Goal: Task Accomplishment & Management: Use online tool/utility

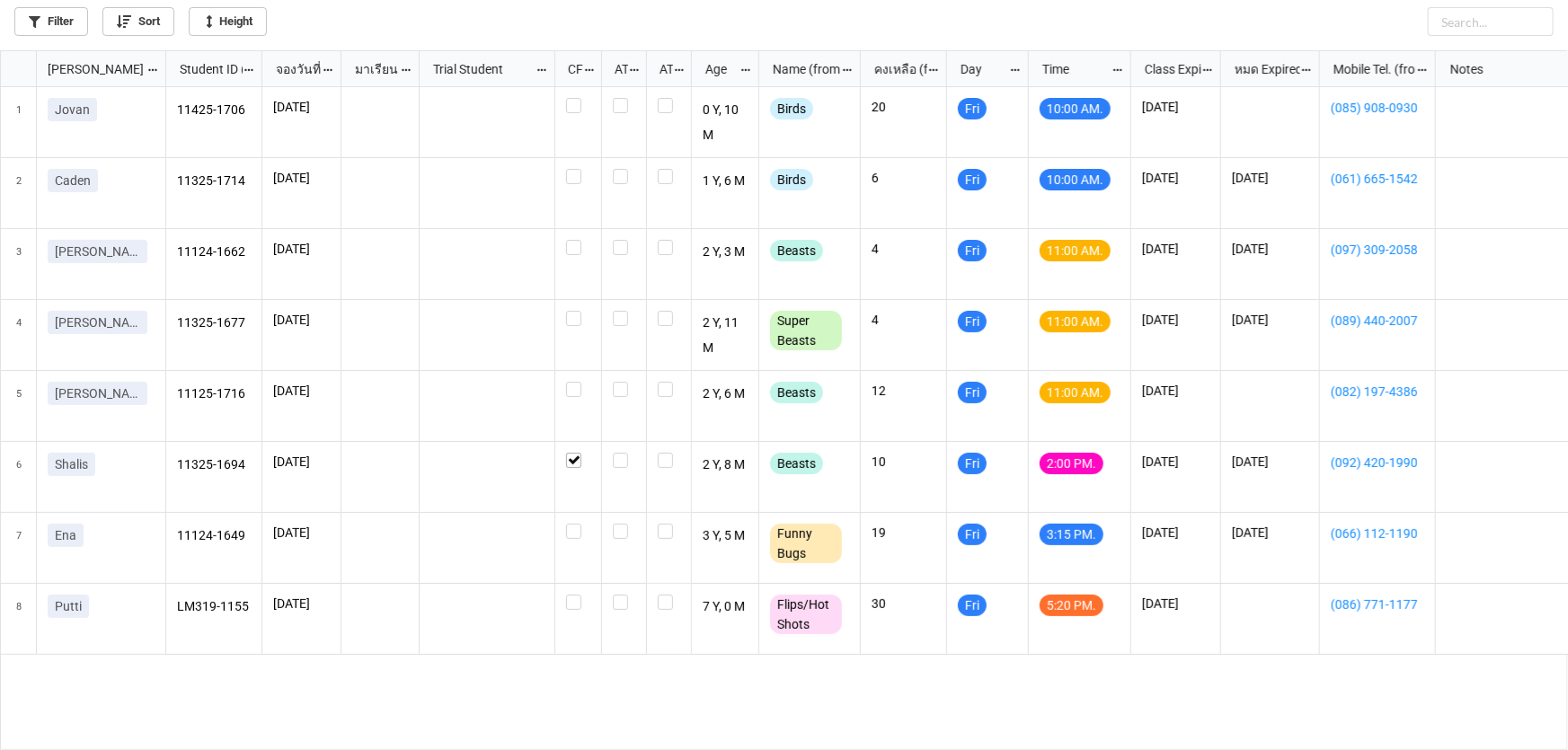
scroll to position [10, 10]
click at [569, 382] on label "grid" at bounding box center [577, 382] width 24 height 0
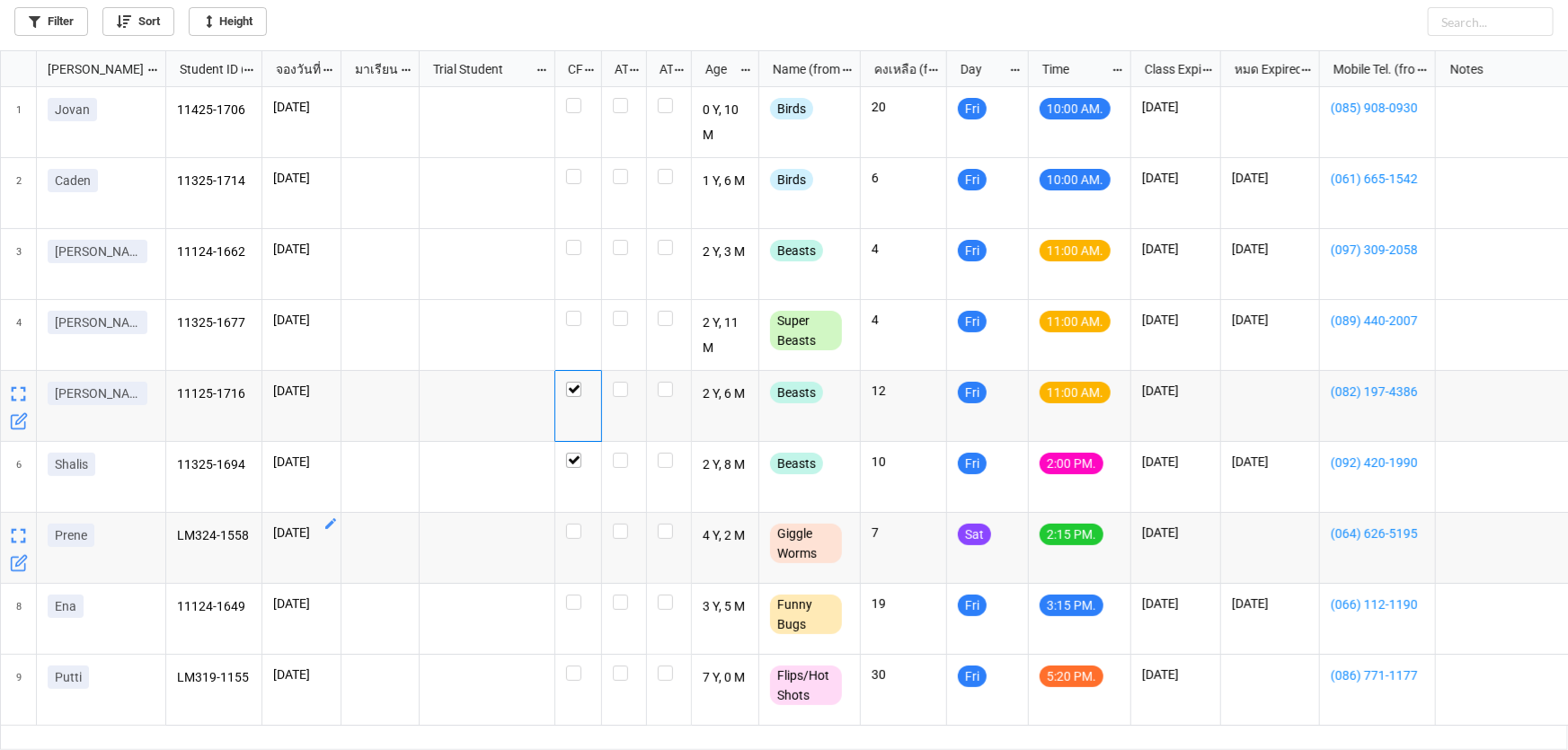
click at [333, 529] on icon "grid" at bounding box center [330, 524] width 15 height 15
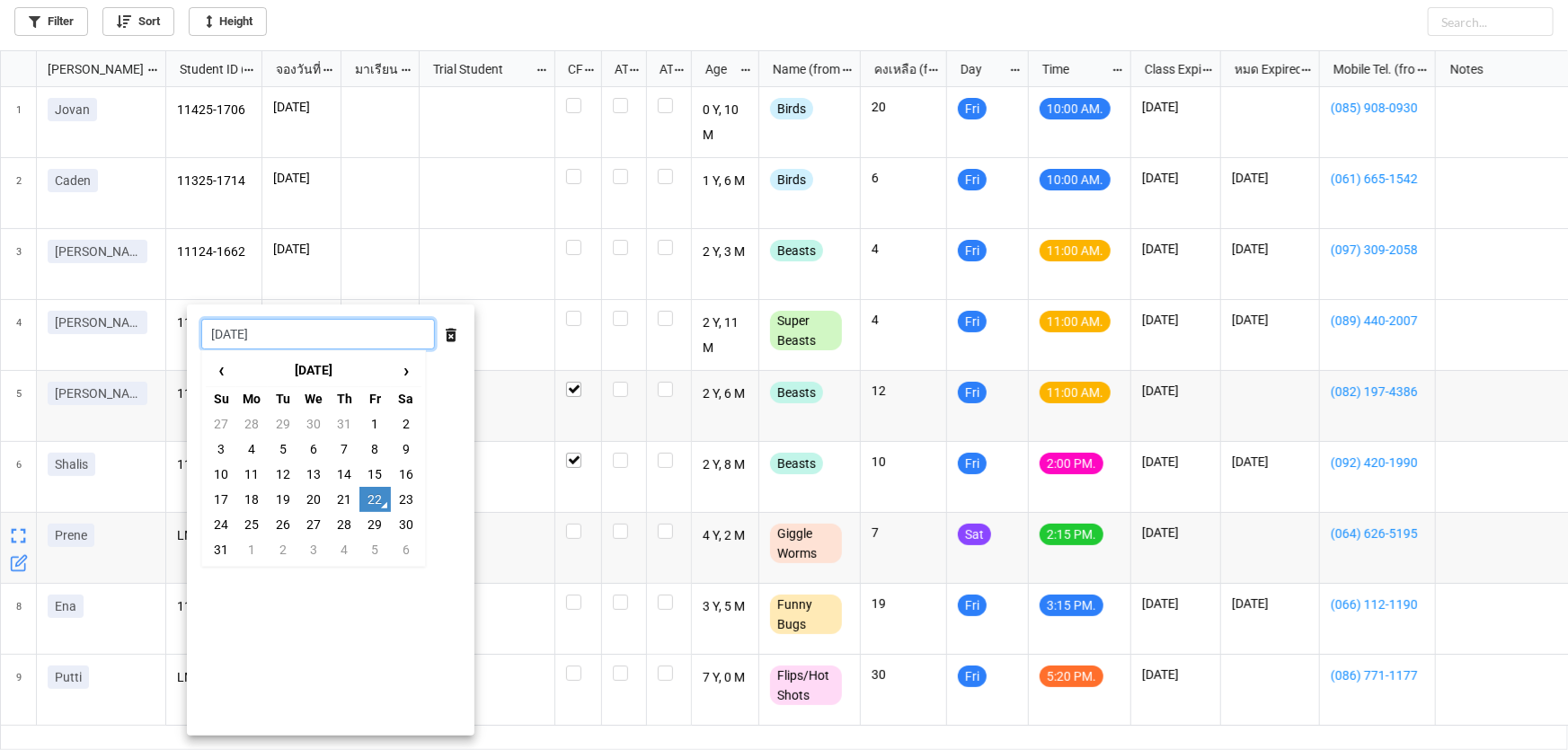
click at [335, 342] on input "22/8/2025" at bounding box center [317, 334] width 234 height 30
click at [400, 495] on td "23" at bounding box center [406, 500] width 30 height 25
type input "[DATE]"
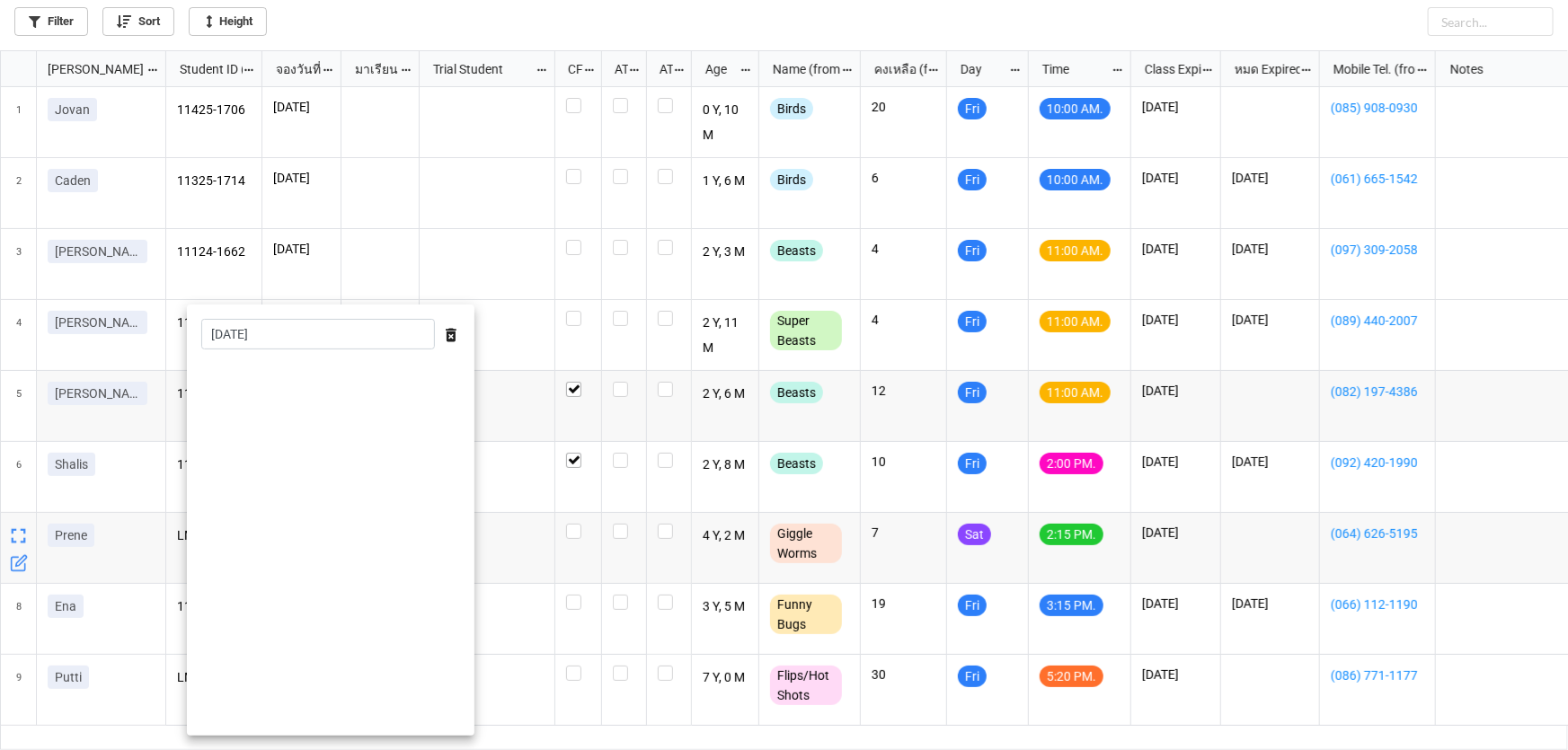
click at [888, 10] on div at bounding box center [784, 375] width 1568 height 750
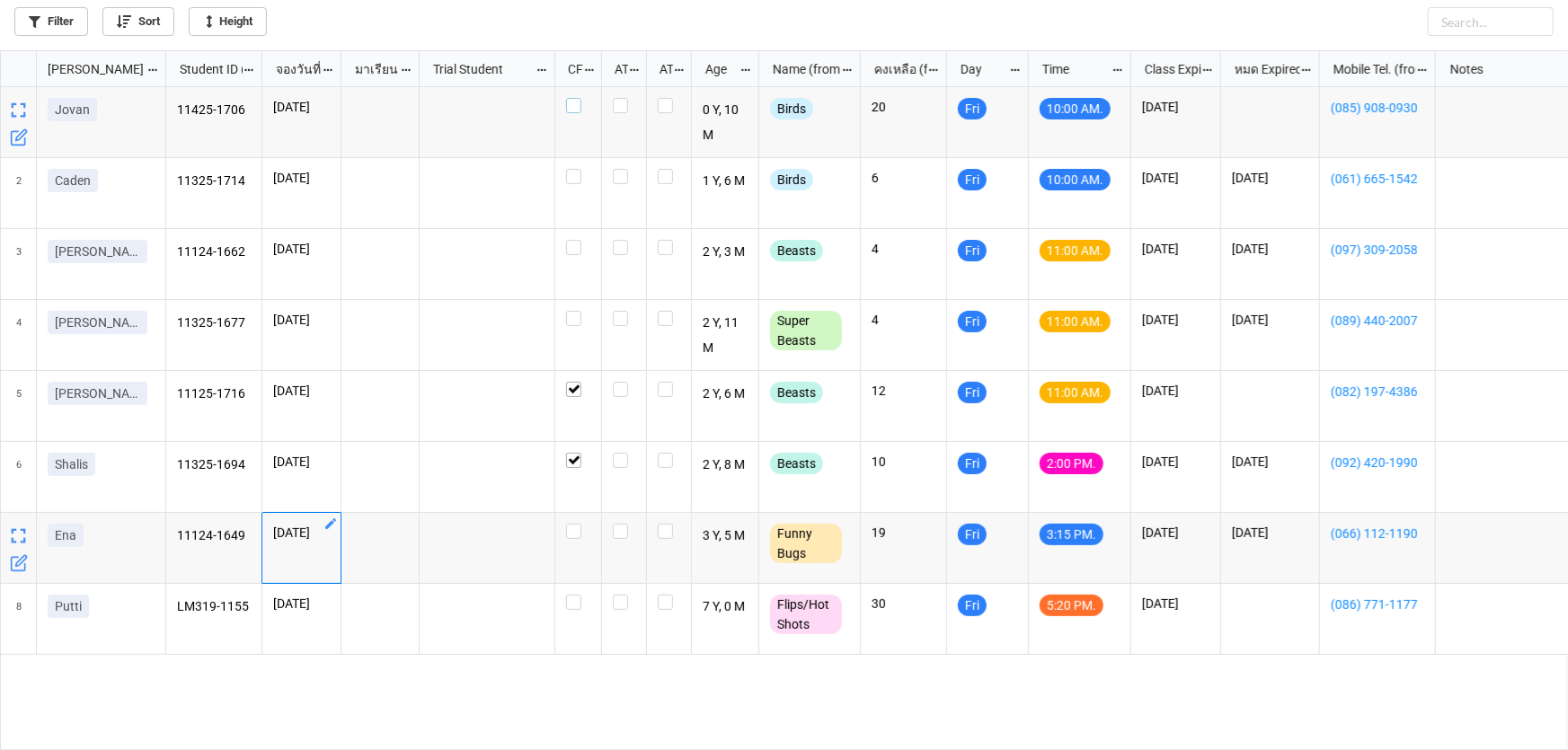
click at [569, 98] on label "grid" at bounding box center [577, 98] width 24 height 0
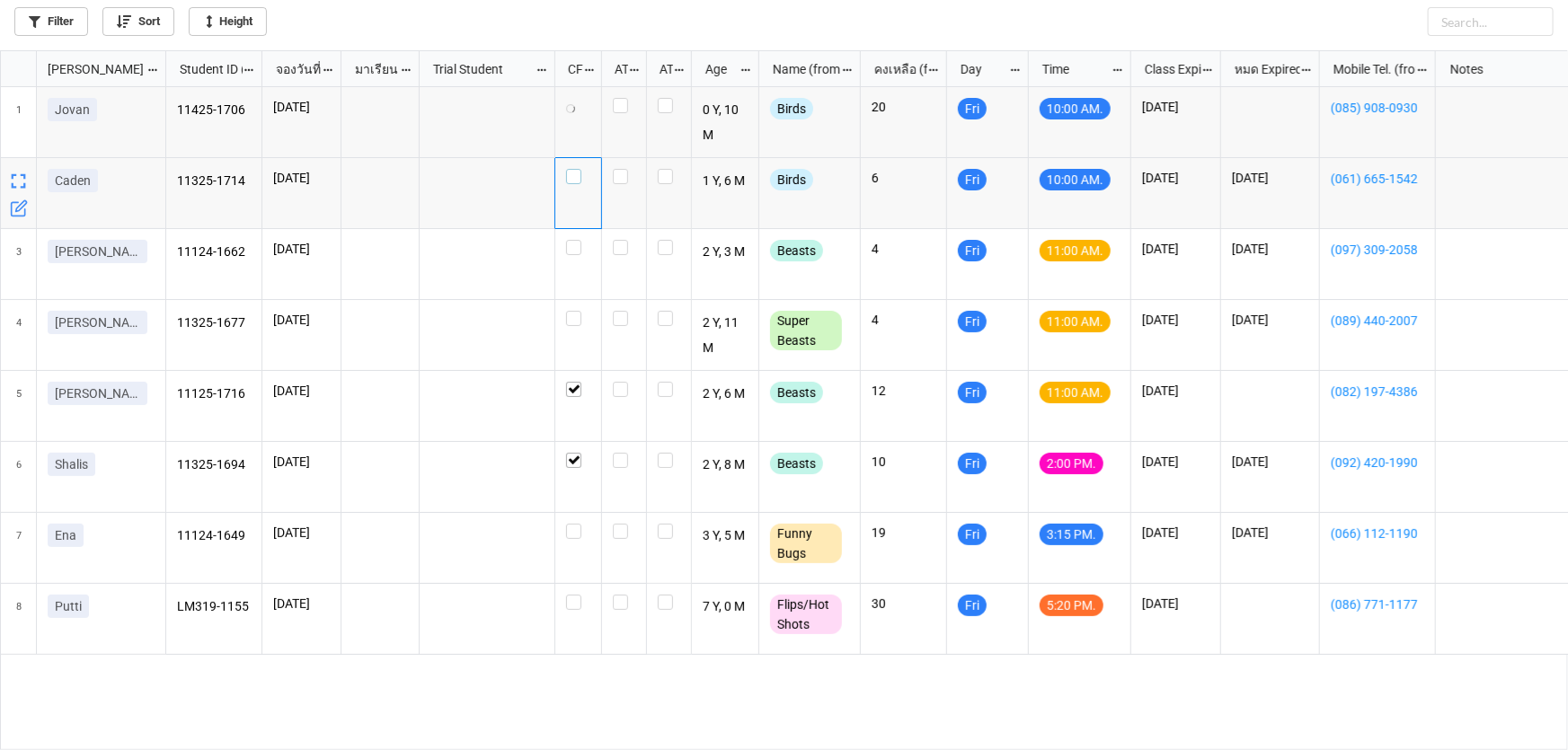
click at [581, 178] on div "grid" at bounding box center [577, 177] width 24 height 16
click at [578, 240] on label "grid" at bounding box center [577, 240] width 24 height 0
click at [574, 310] on label "grid" at bounding box center [577, 310] width 24 height 0
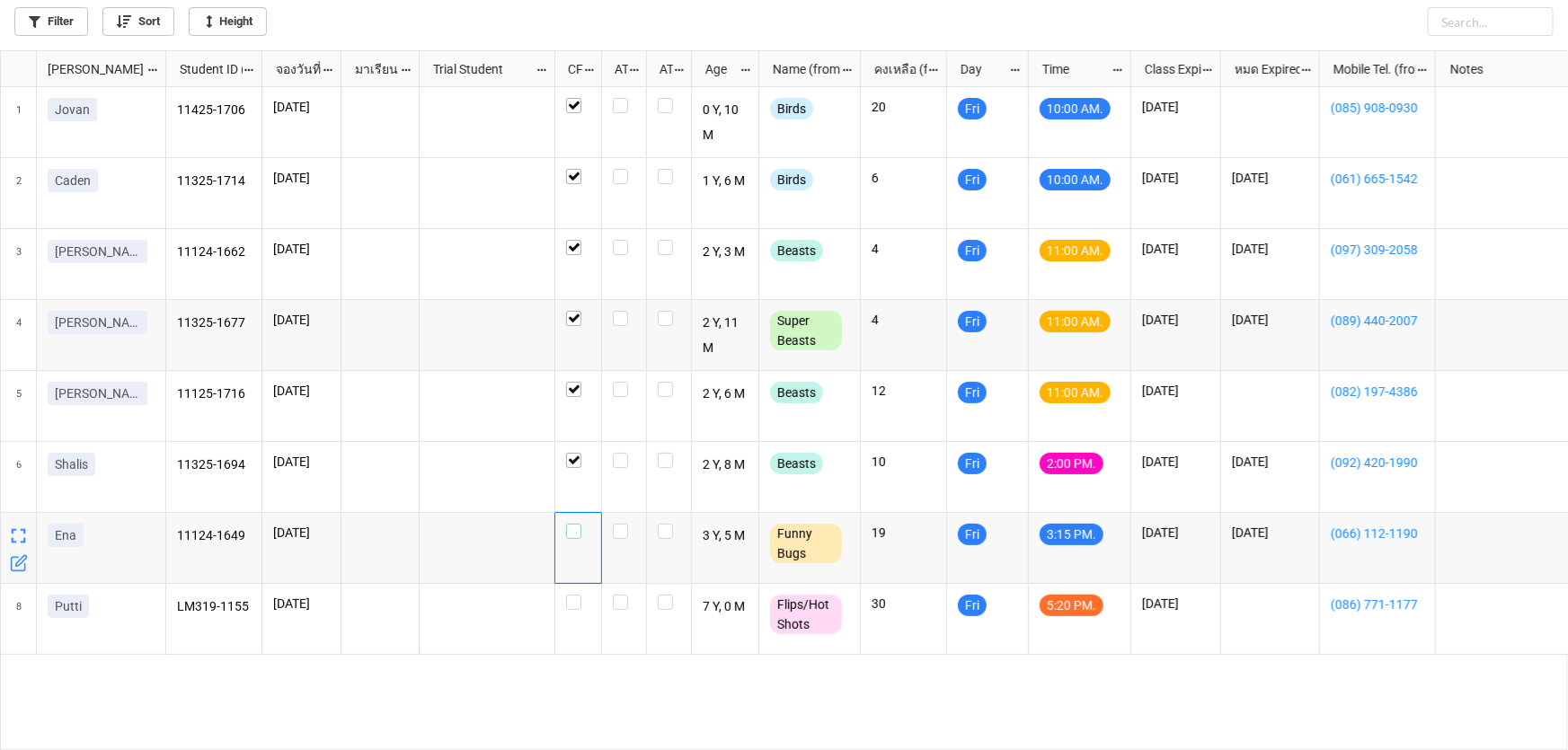
click at [566, 524] on label "grid" at bounding box center [577, 524] width 24 height 0
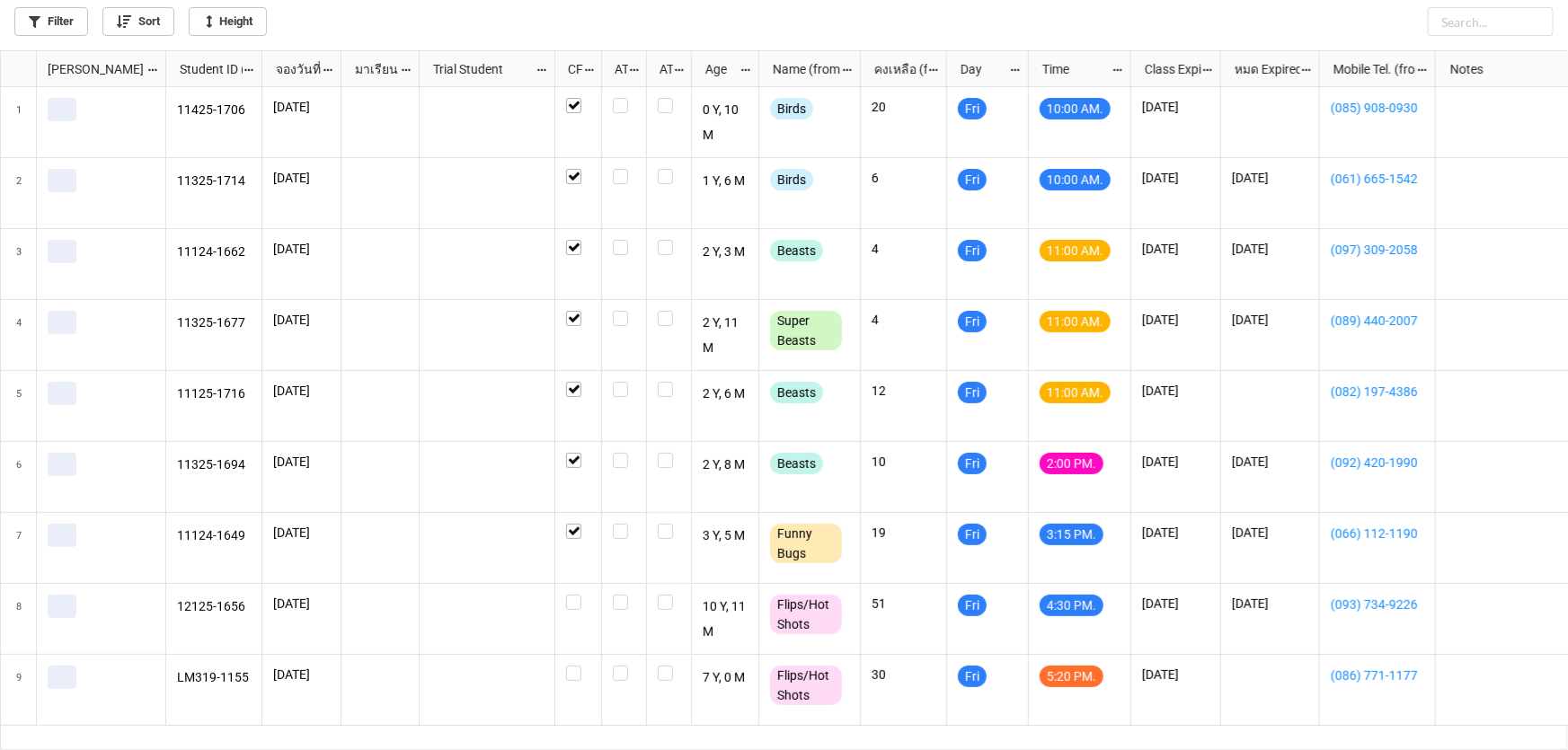
scroll to position [690, 1557]
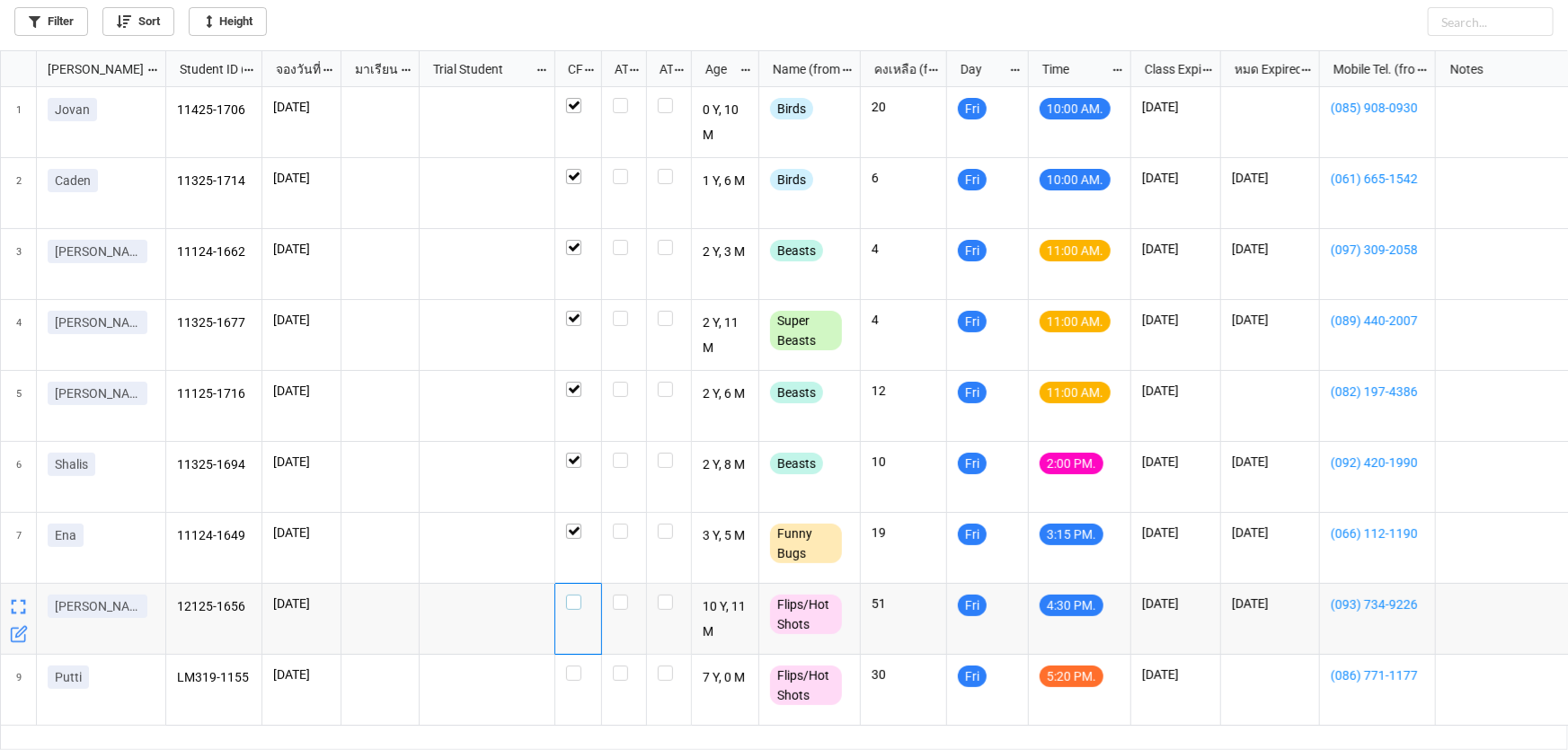
click at [575, 595] on label "grid" at bounding box center [577, 595] width 24 height 0
click at [1124, 663] on icon "grid" at bounding box center [1120, 666] width 11 height 11
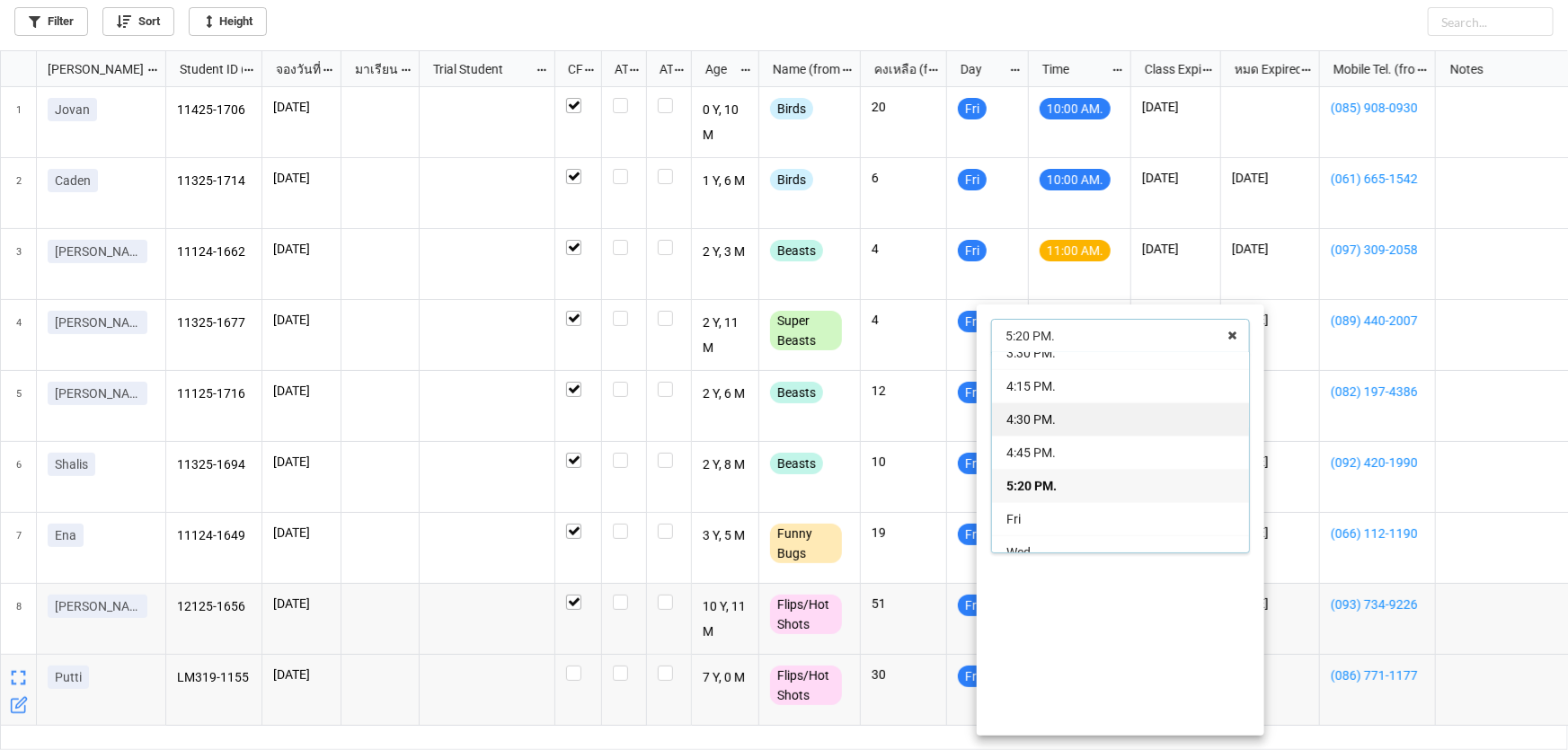
scroll to position [411, 0]
click at [1036, 394] on span "4:30 PM." at bounding box center [1030, 390] width 49 height 15
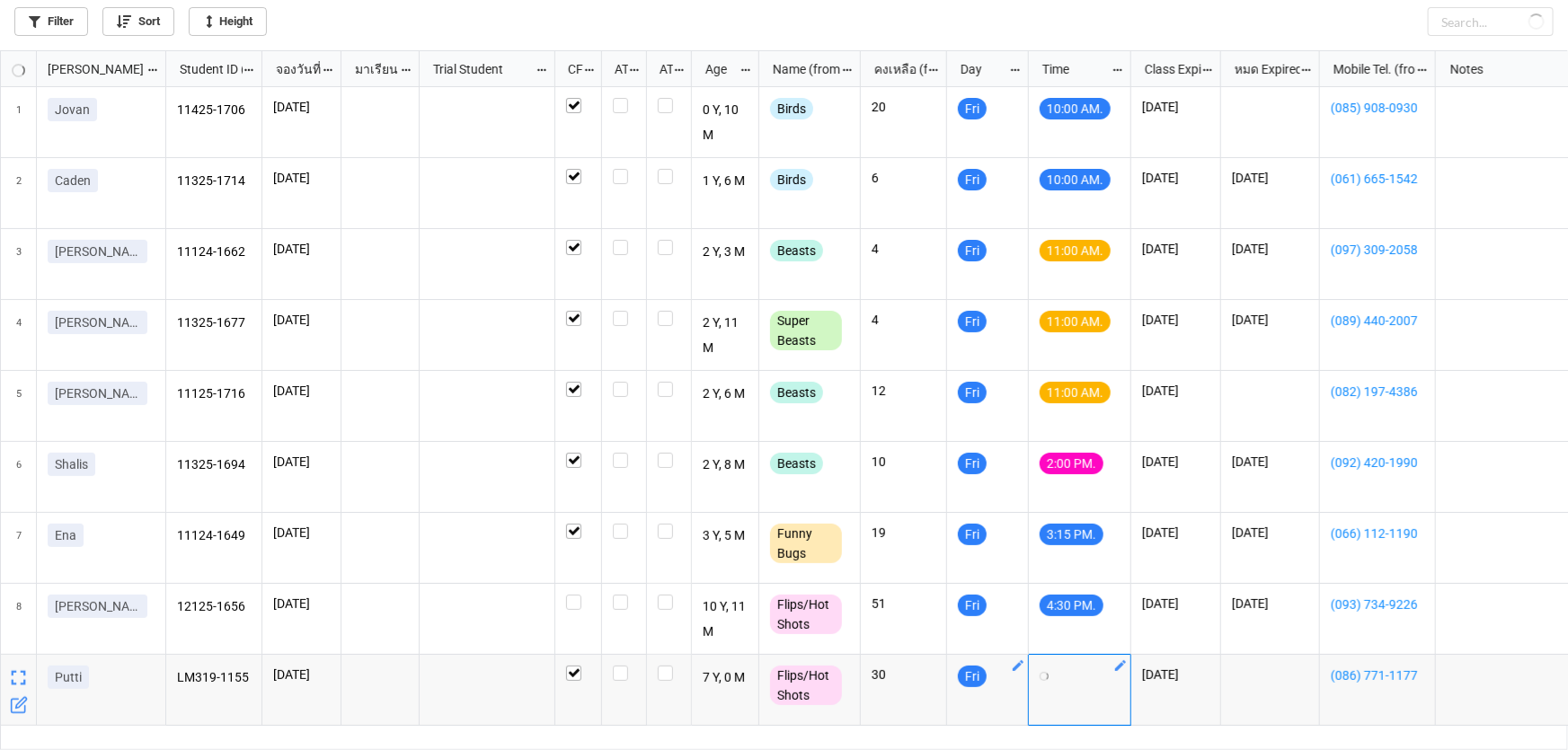
checkbox input "true"
checkbox input "false"
checkbox input "true"
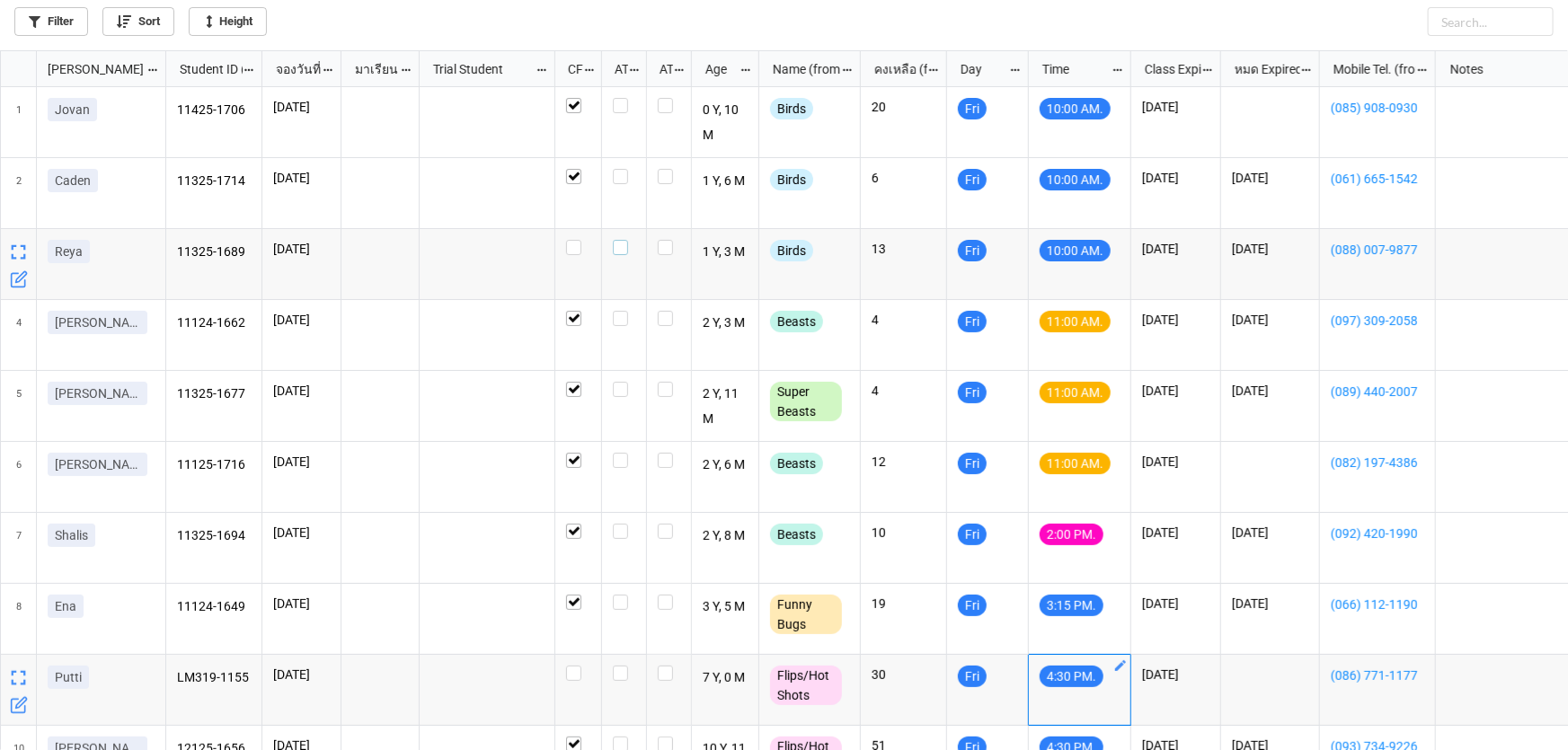
click at [620, 240] on label "grid" at bounding box center [624, 240] width 22 height 0
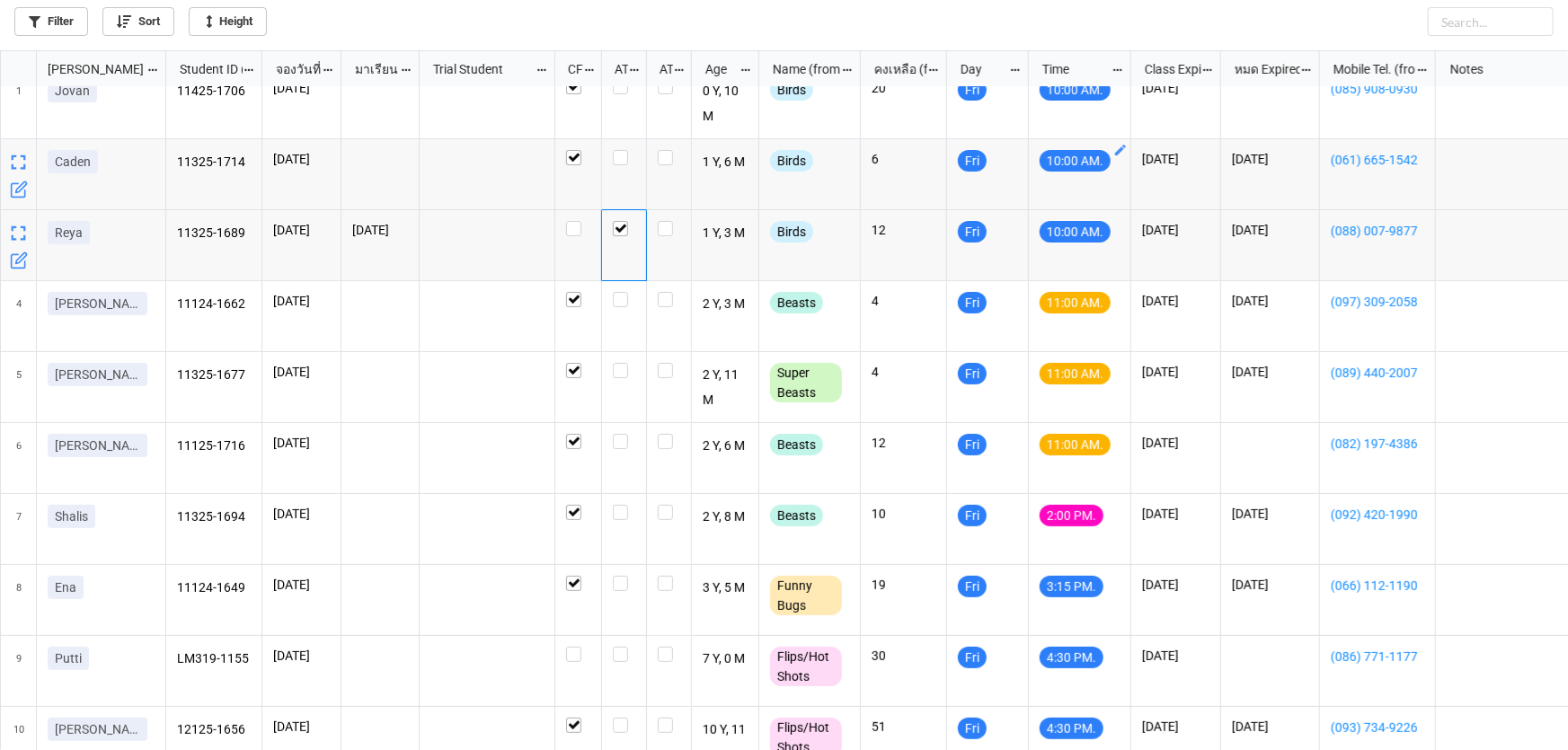
scroll to position [0, 0]
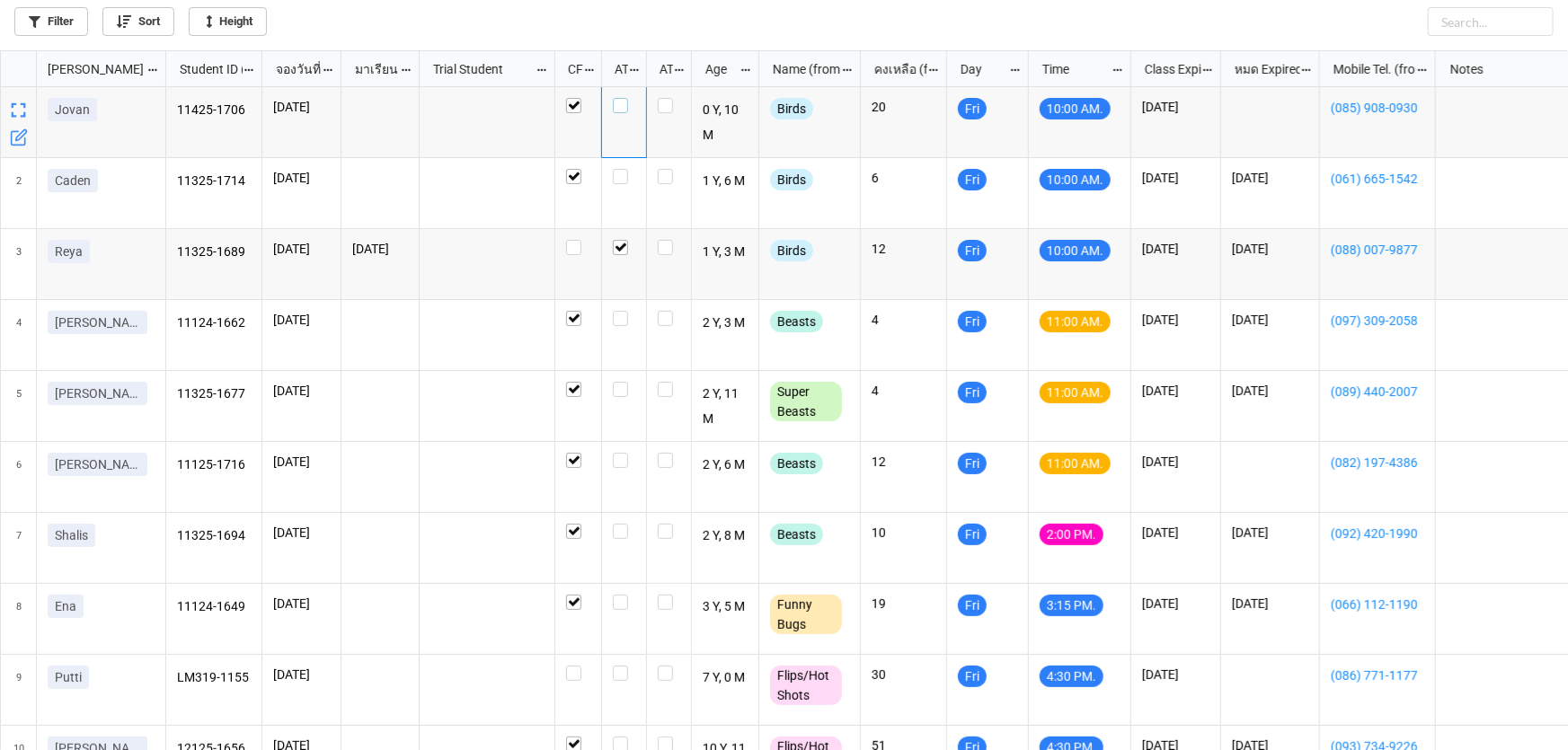
click at [617, 98] on label "grid" at bounding box center [624, 98] width 22 height 0
click at [620, 169] on label "grid" at bounding box center [624, 169] width 22 height 0
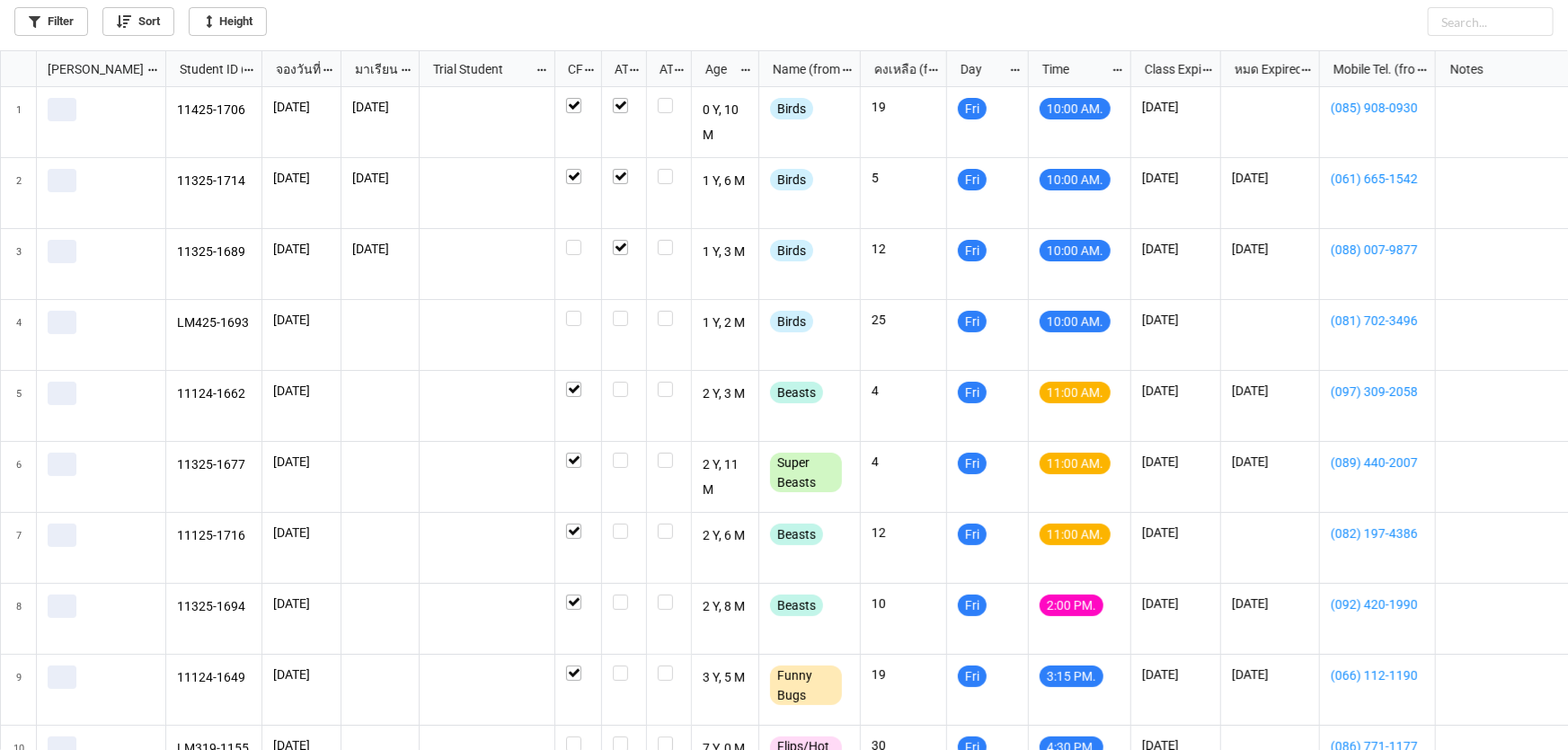
scroll to position [690, 1557]
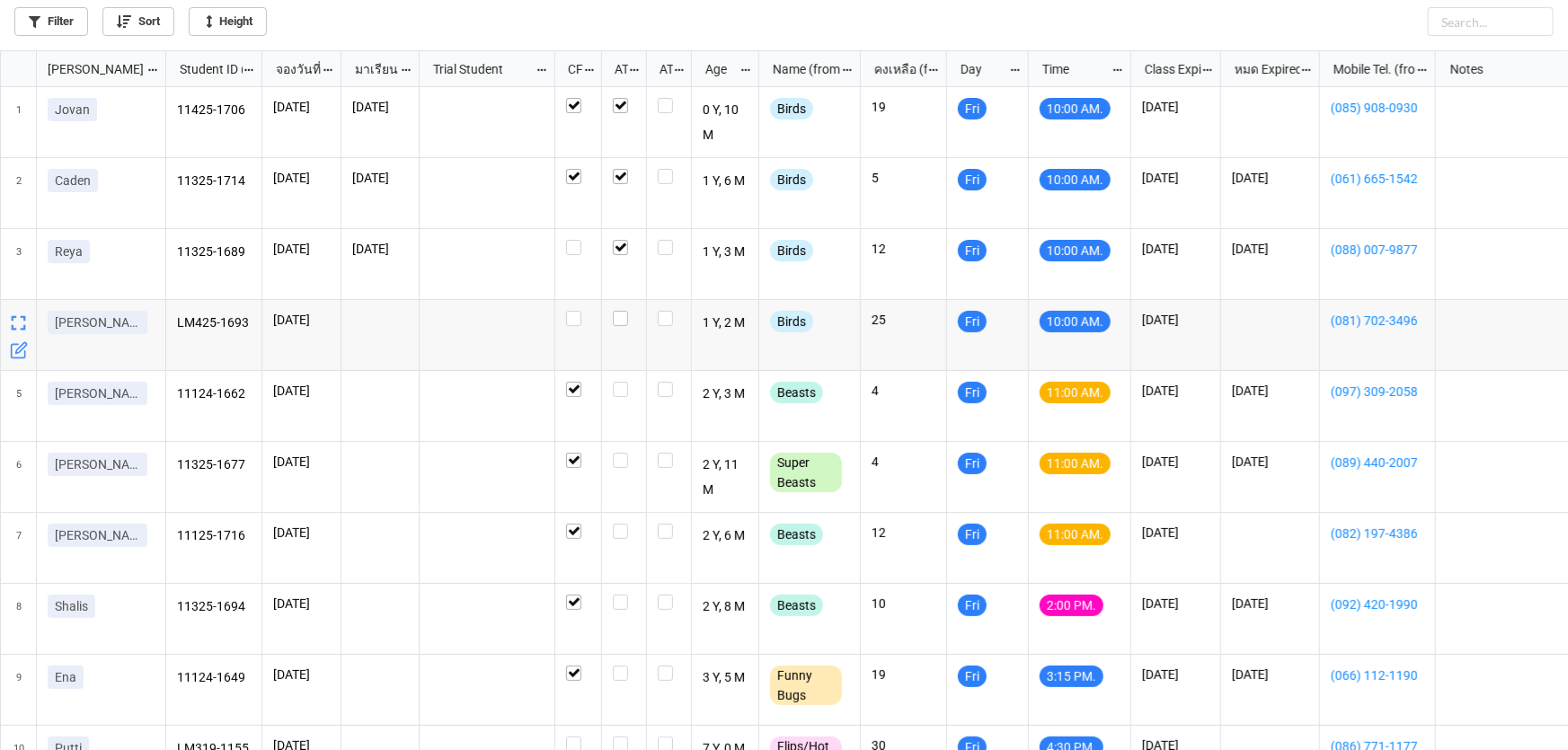
click at [628, 322] on div "grid" at bounding box center [624, 318] width 22 height 16
click at [572, 310] on label "grid" at bounding box center [577, 310] width 24 height 0
checkbox input "false"
checkbox input "true"
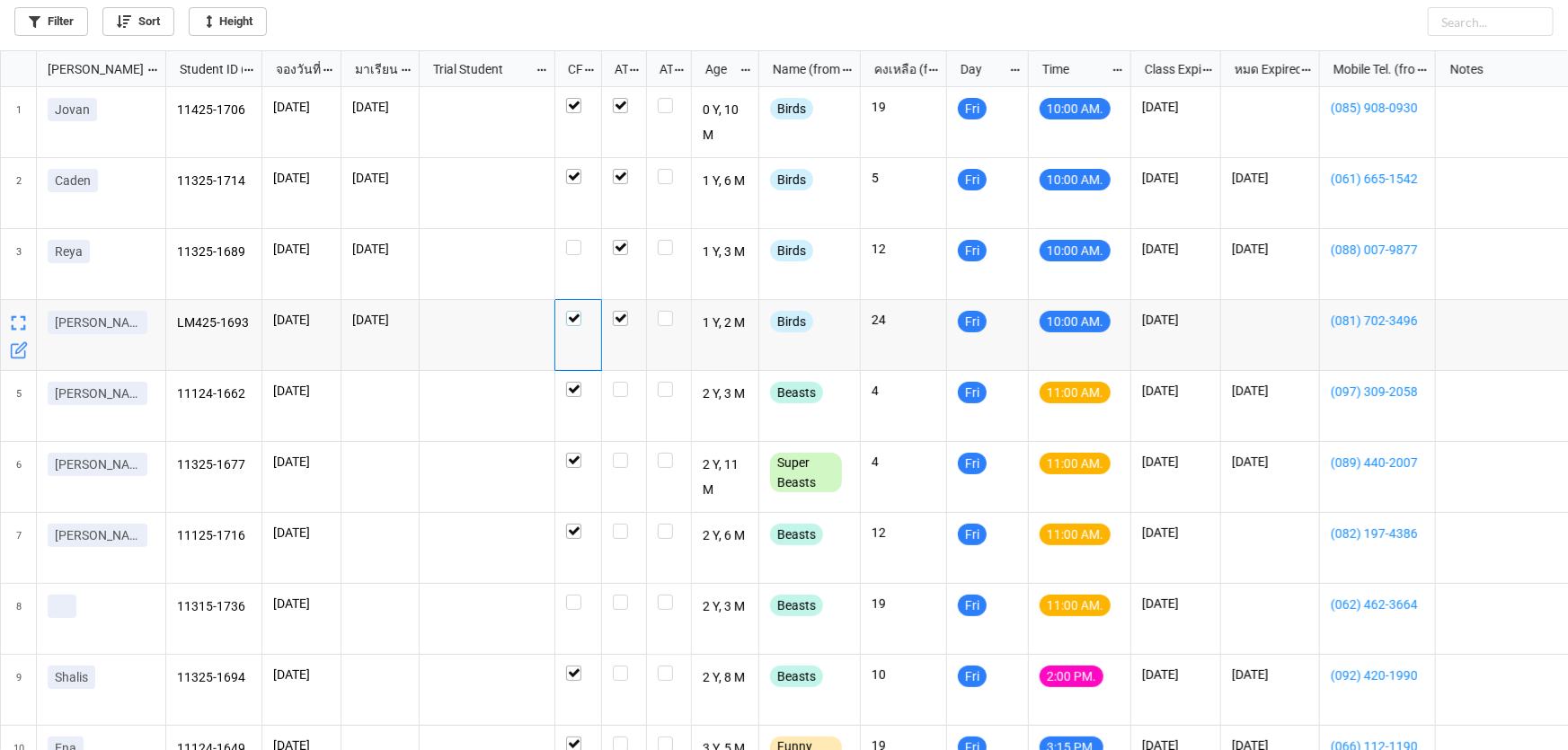
click at [569, 310] on label "grid" at bounding box center [577, 310] width 24 height 0
click at [569, 595] on label "grid" at bounding box center [577, 595] width 24 height 0
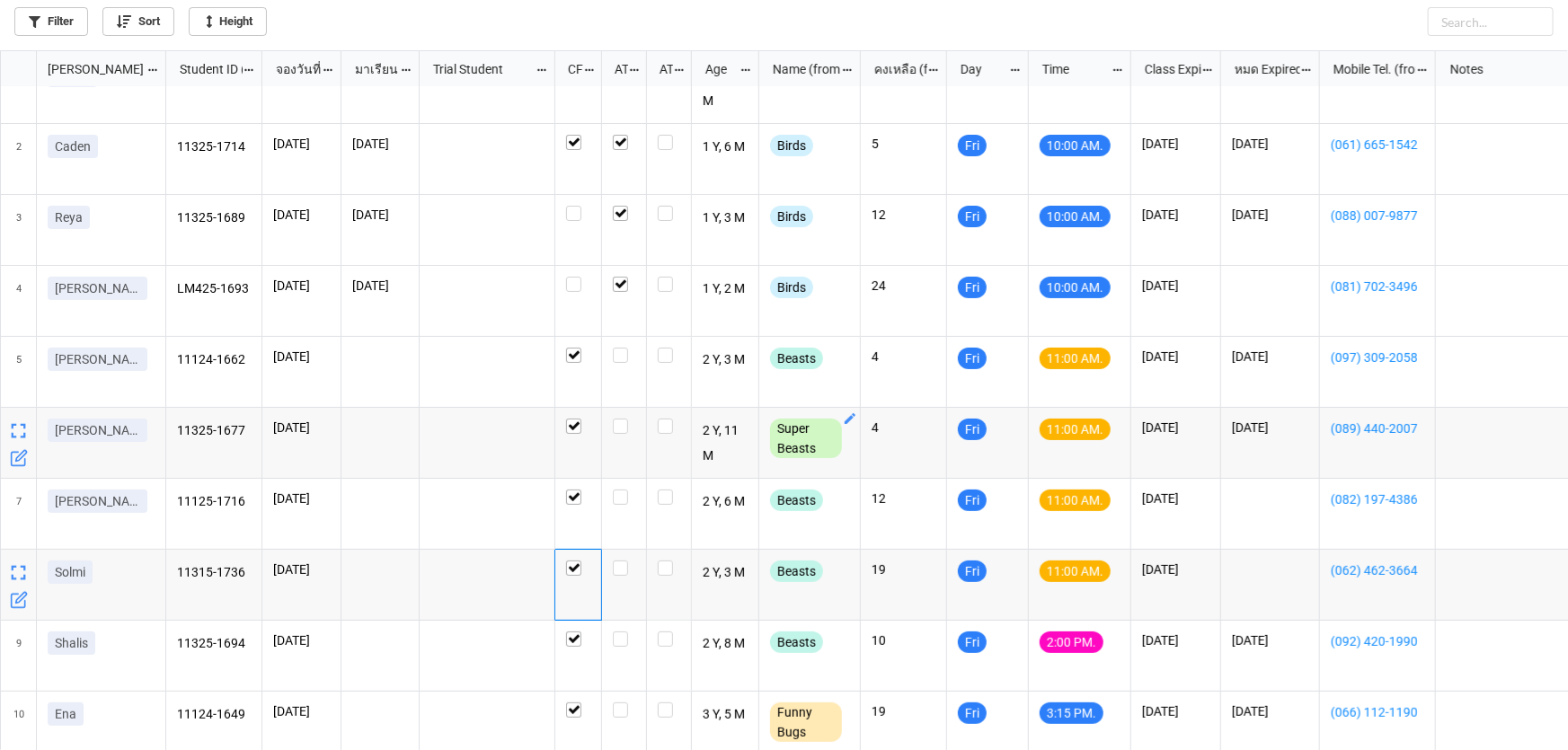
scroll to position [0, 0]
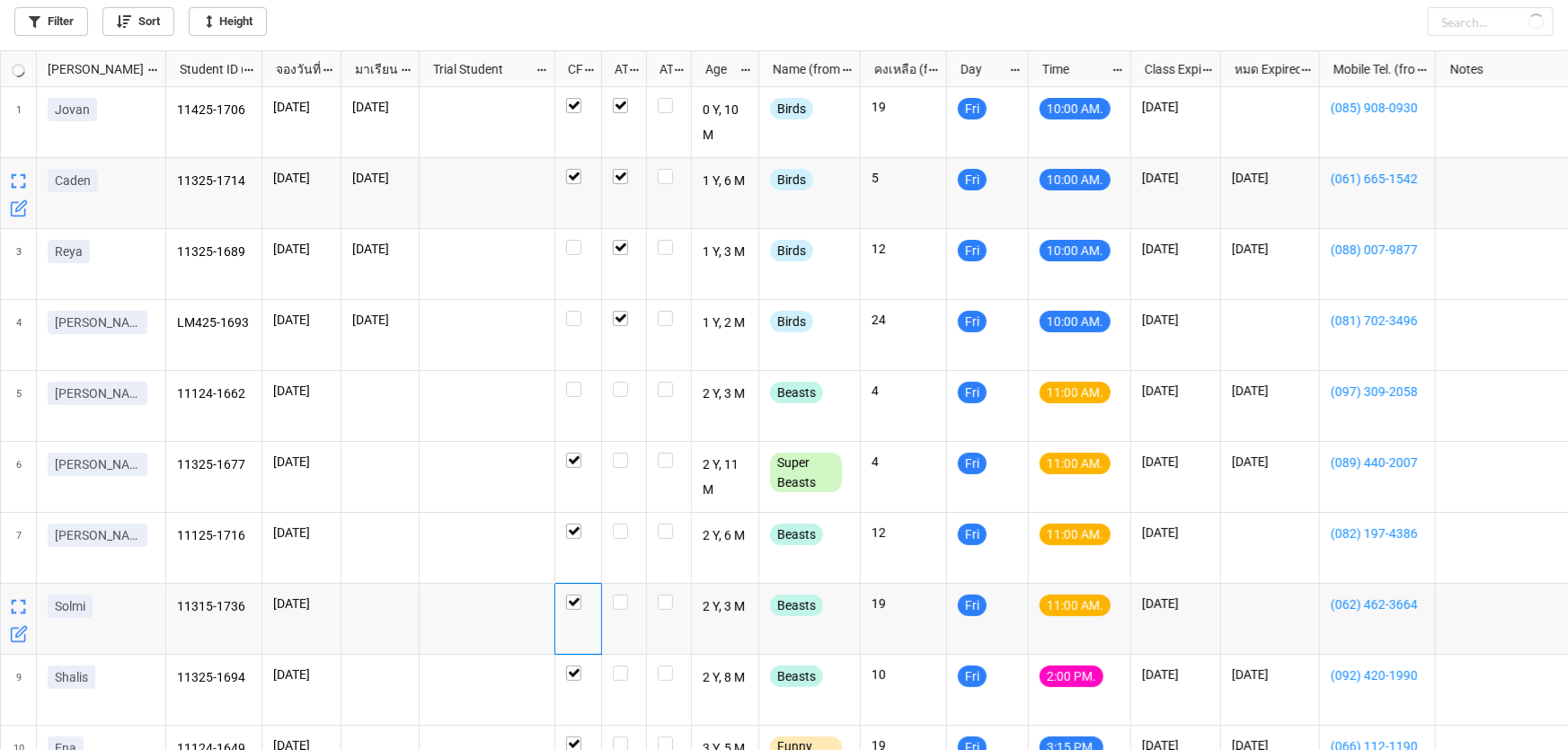
checkbox input "false"
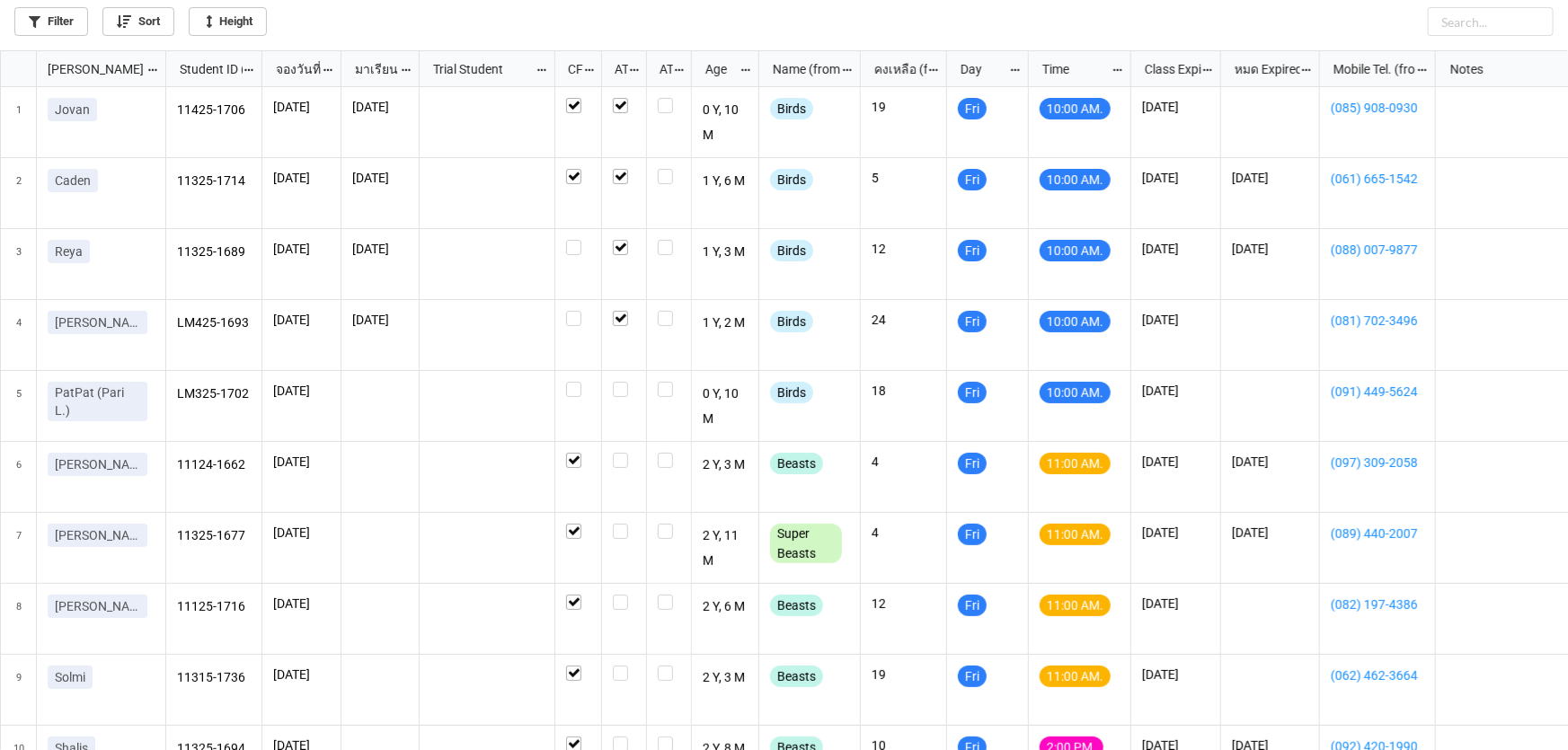
scroll to position [10, 10]
click at [614, 382] on label "grid" at bounding box center [624, 382] width 22 height 0
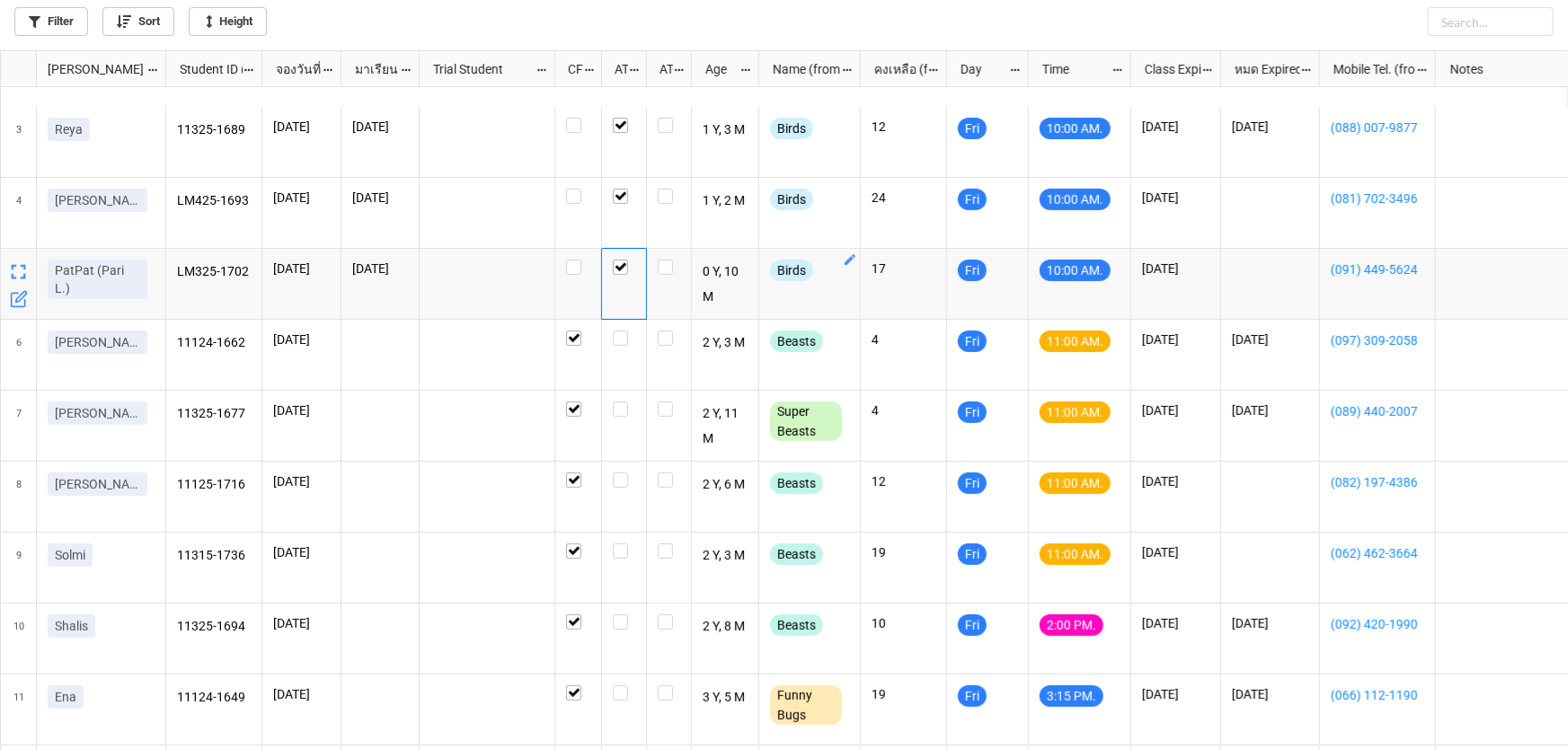
scroll to position [163, 0]
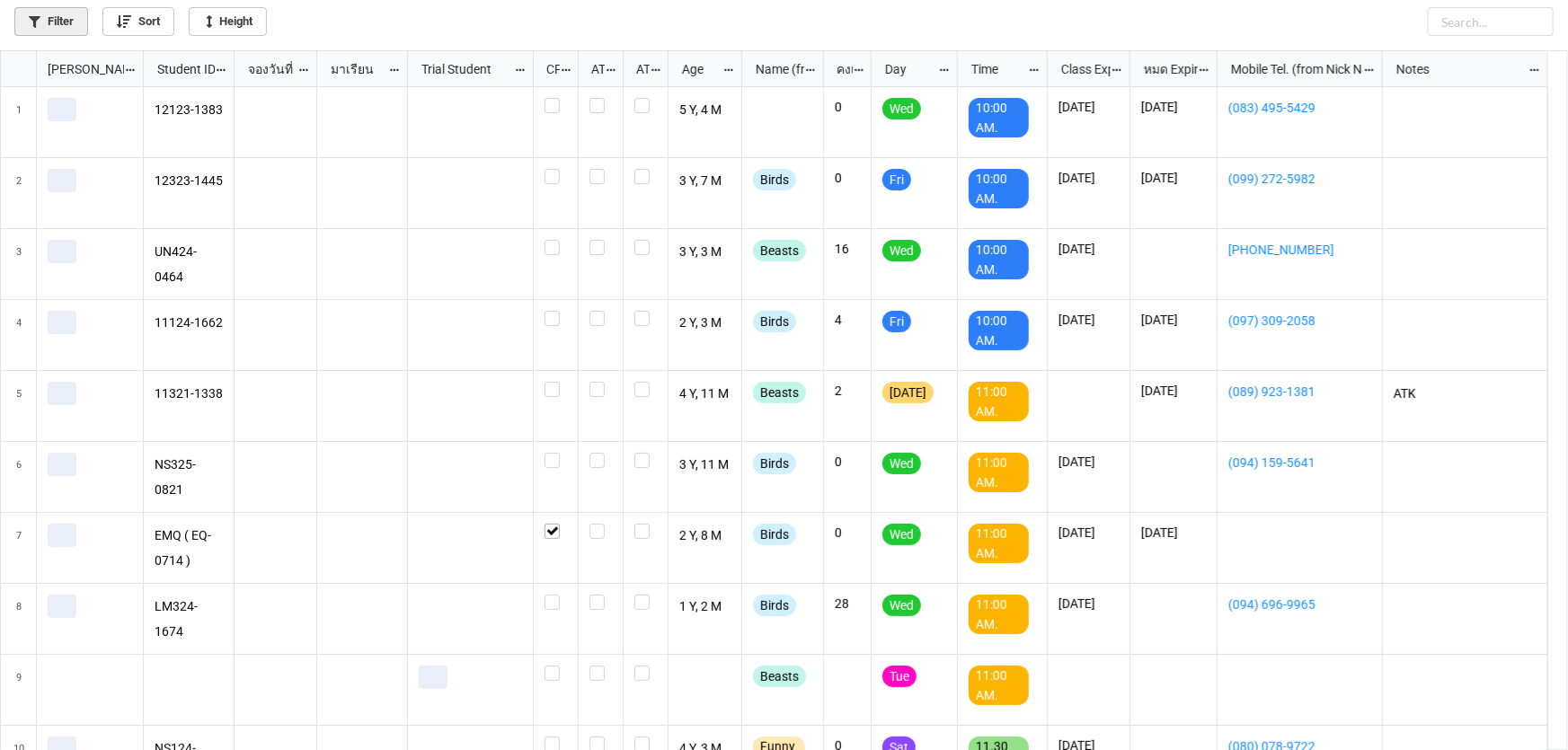
scroll to position [690, 1557]
click at [51, 21] on link "Filter" at bounding box center [51, 21] width 74 height 29
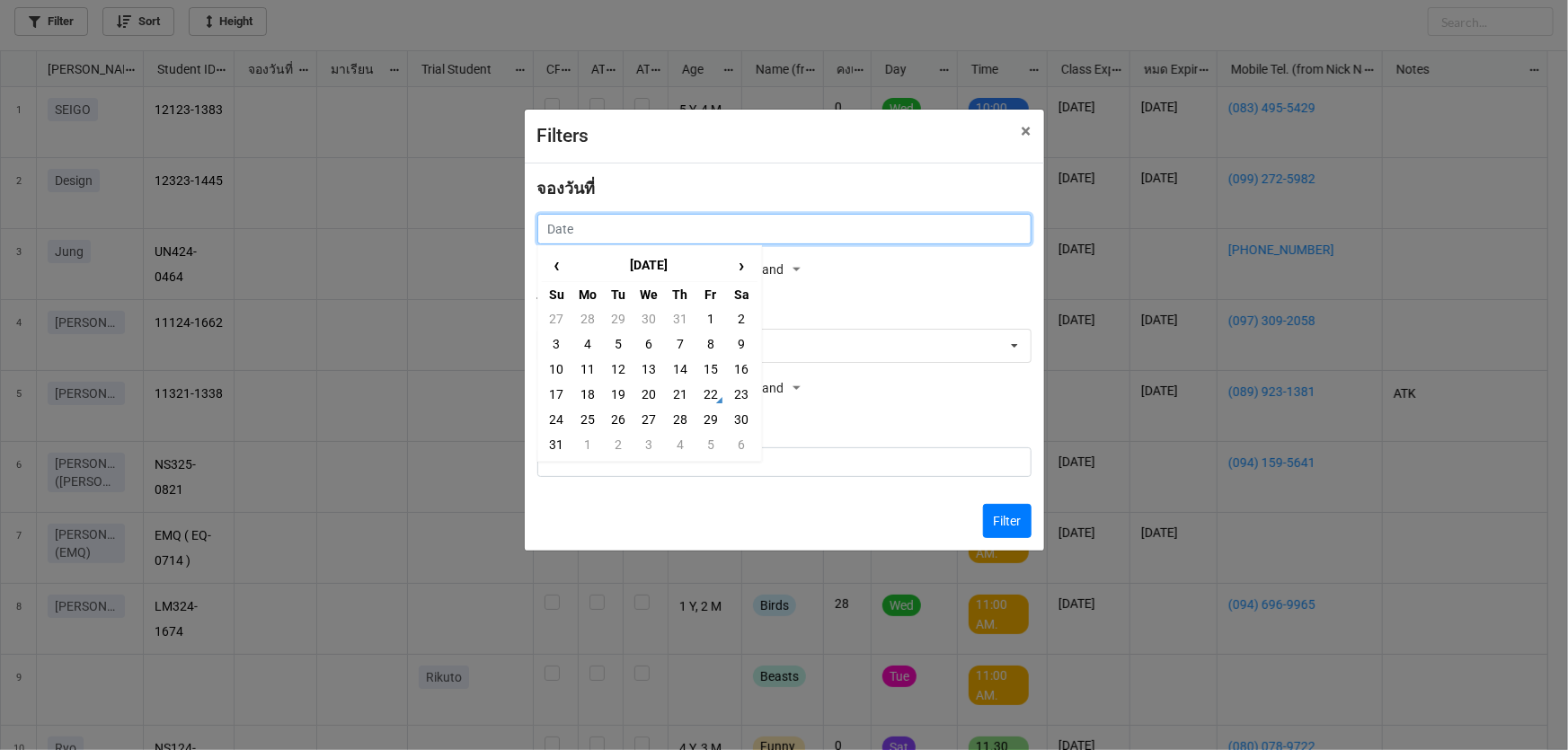
click at [663, 220] on input "text" at bounding box center [784, 228] width 494 height 30
click at [649, 392] on td "20" at bounding box center [648, 395] width 30 height 25
type input "[DATE]"
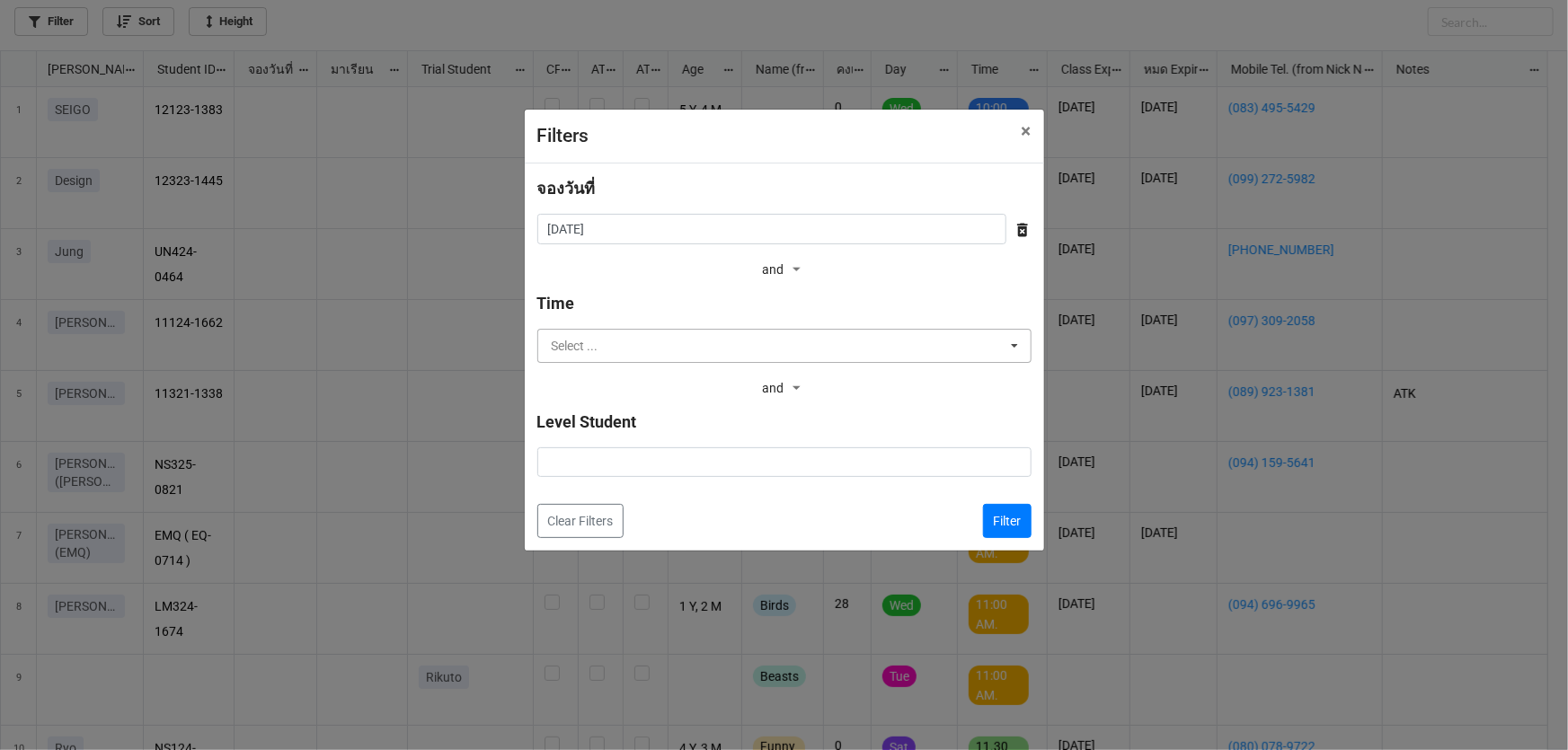
click at [669, 342] on input "text" at bounding box center [786, 345] width 493 height 32
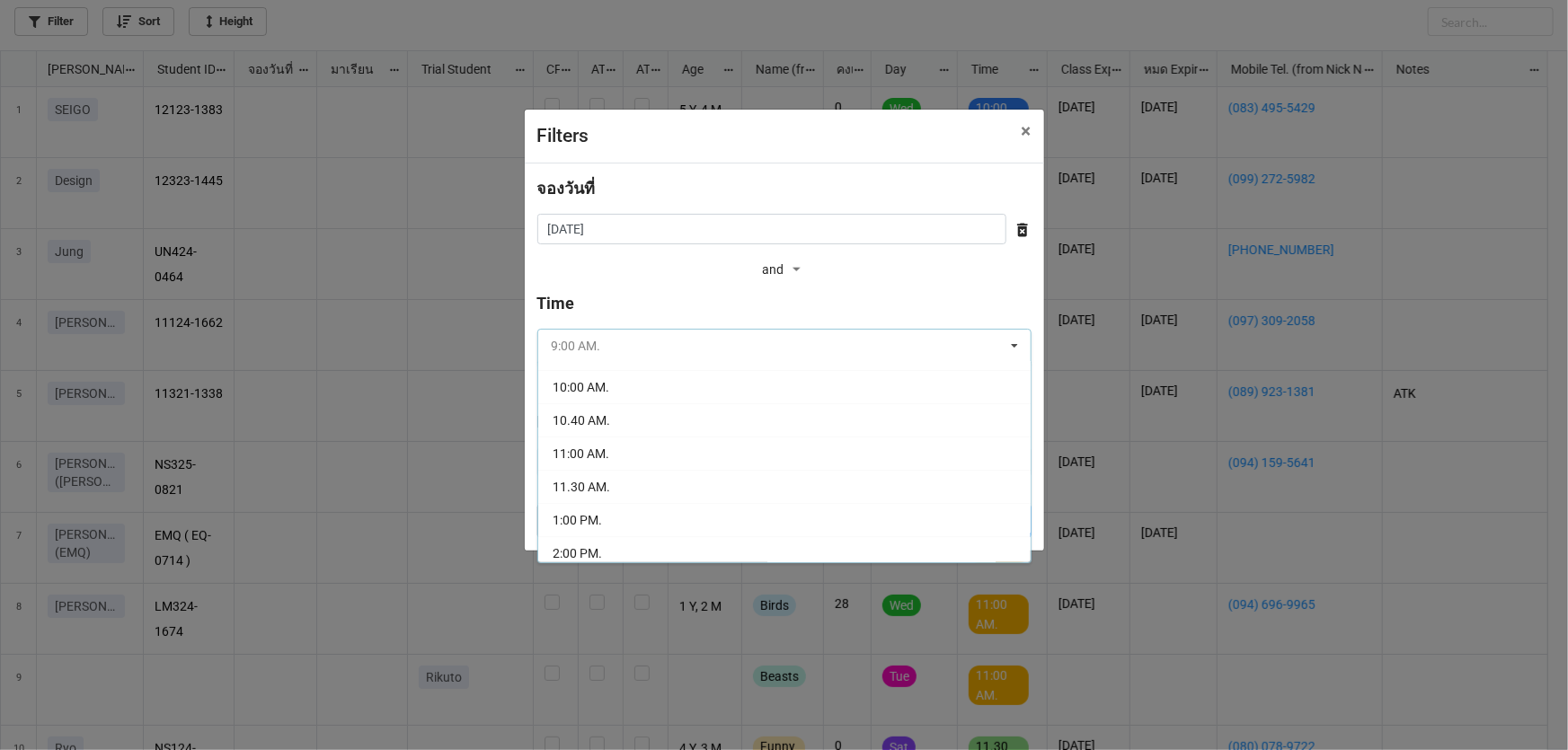
scroll to position [163, 0]
click at [627, 437] on div "2:00 PM." at bounding box center [785, 448] width 493 height 33
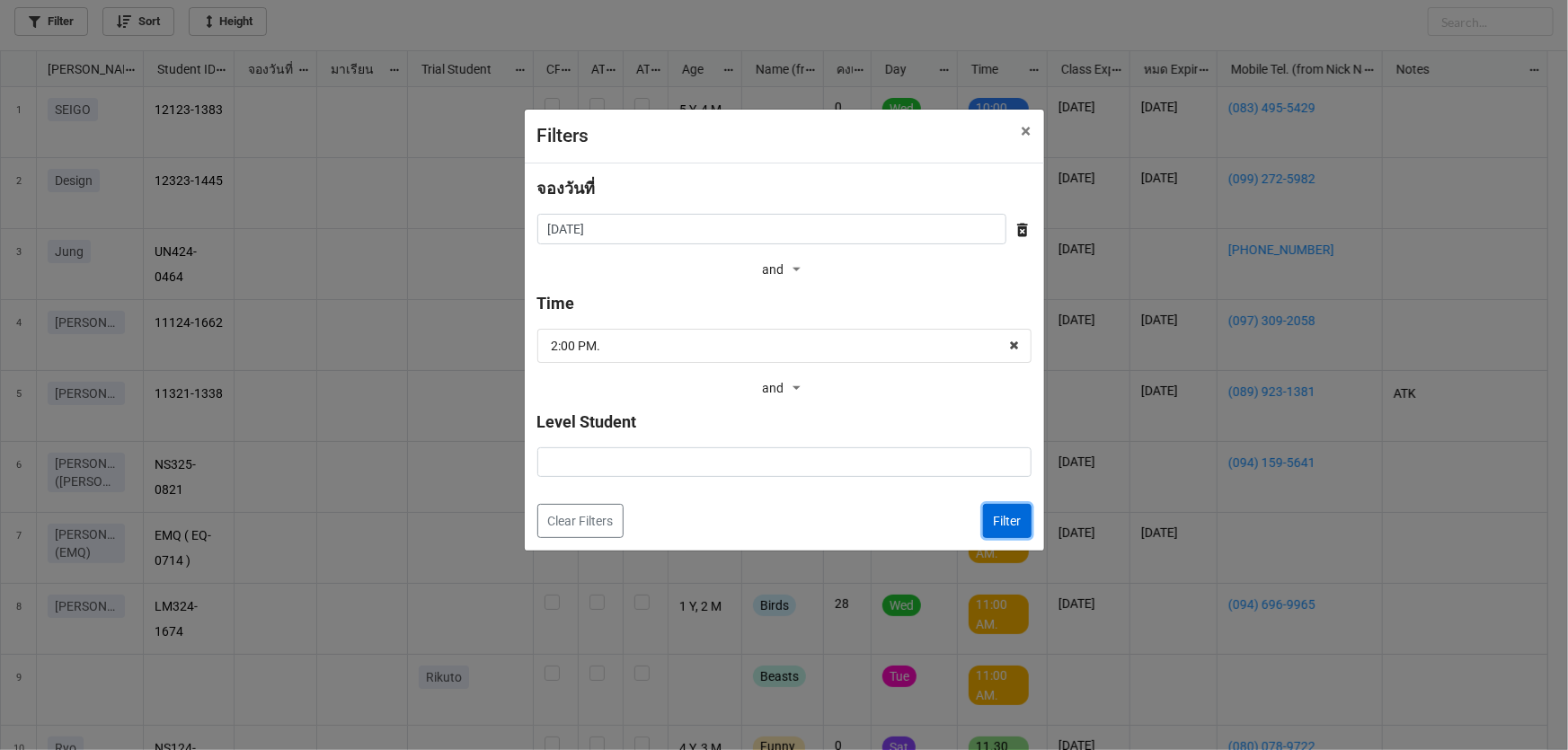
click at [1007, 533] on button "Filter" at bounding box center [1007, 521] width 49 height 34
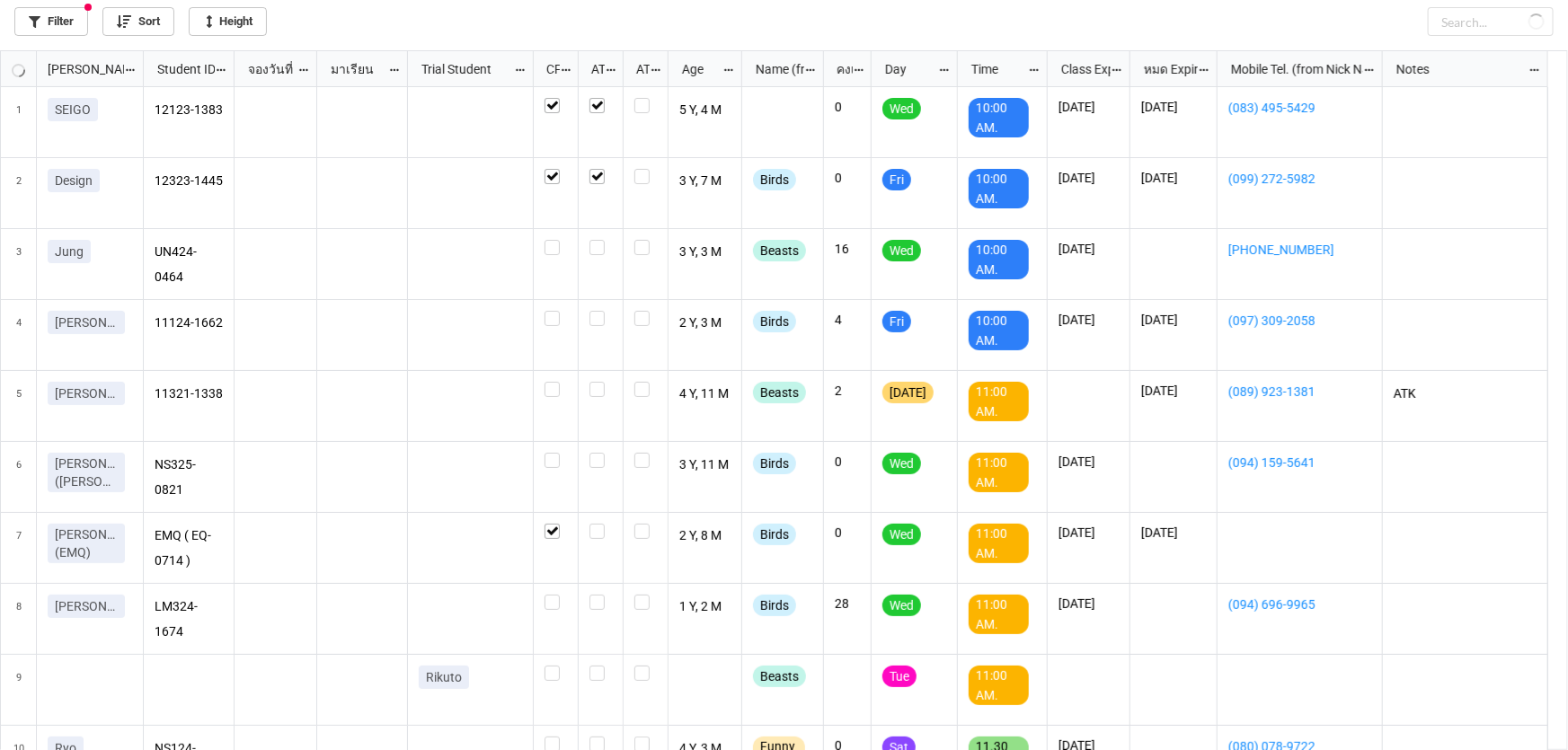
checkbox input "true"
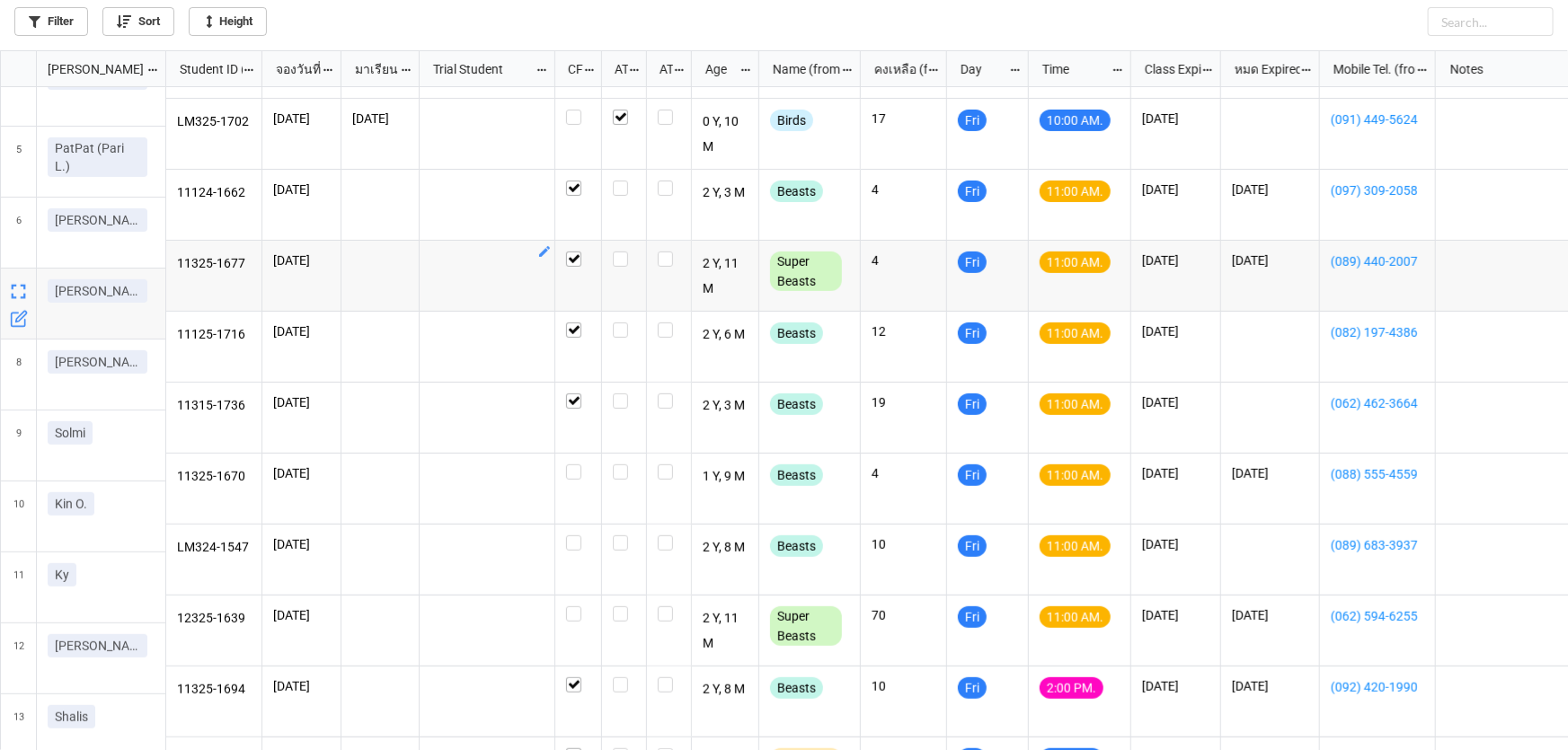
scroll to position [245, 0]
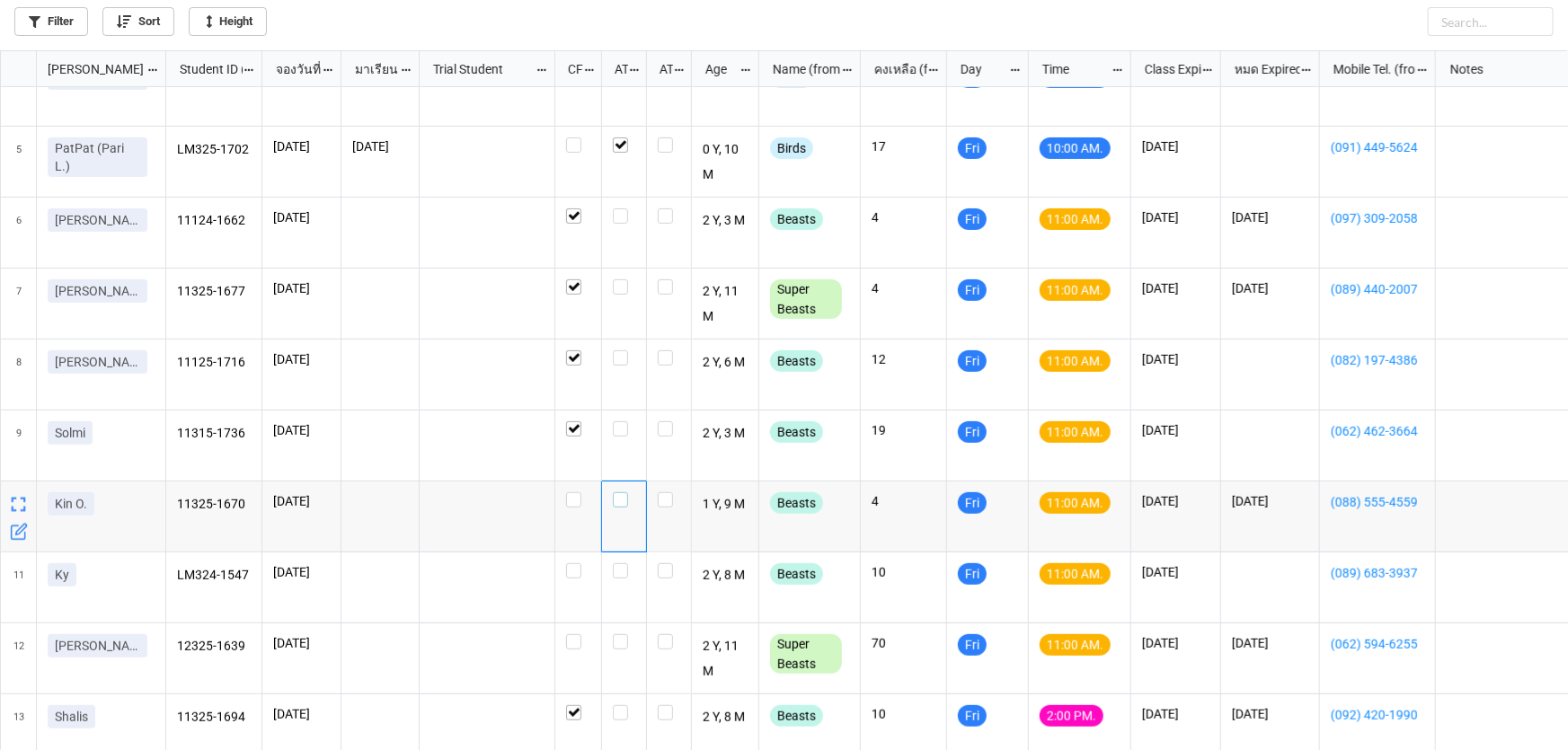
click at [622, 493] on label "grid" at bounding box center [624, 493] width 22 height 0
click at [623, 564] on label "grid" at bounding box center [624, 564] width 22 height 0
click at [629, 286] on div "grid" at bounding box center [624, 287] width 22 height 16
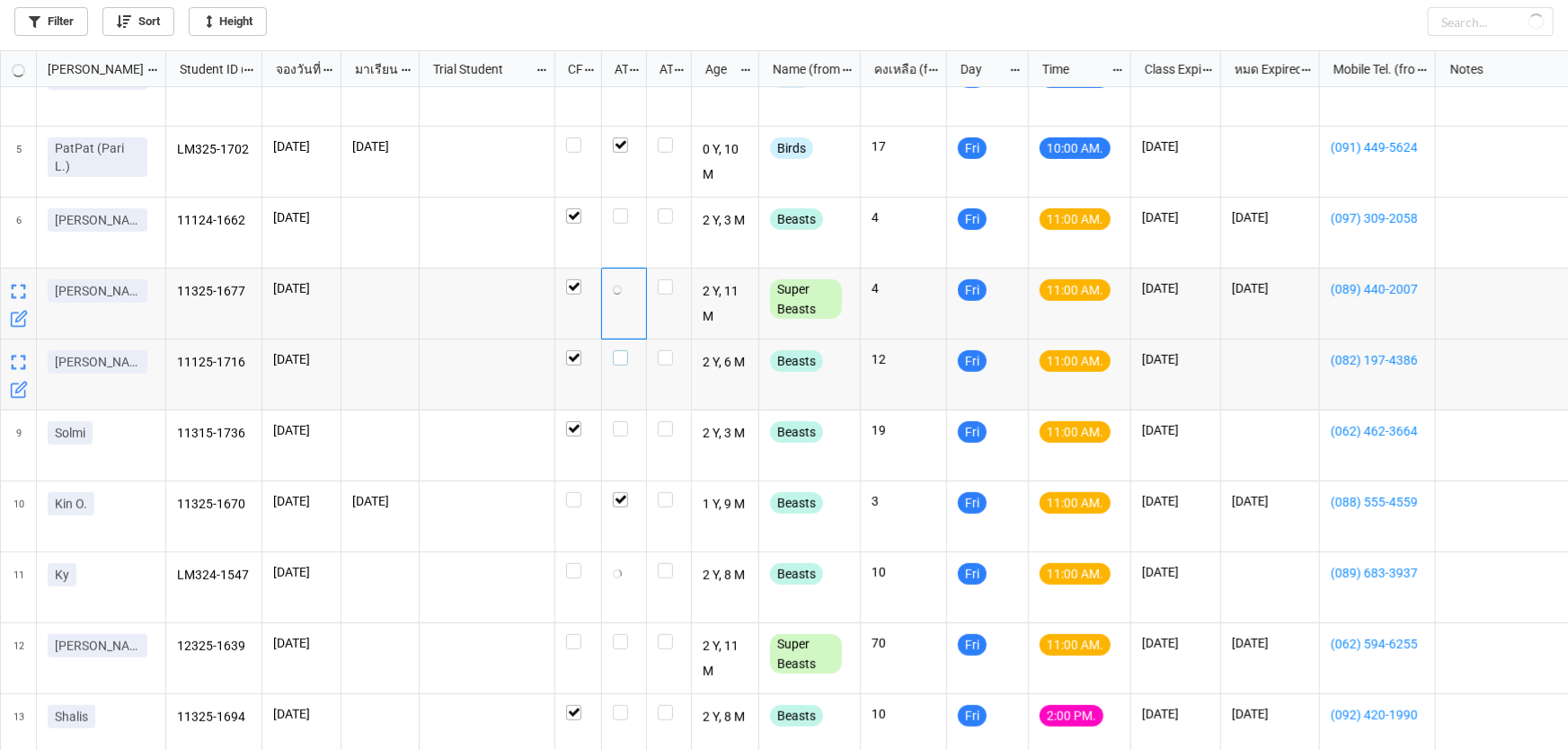
click at [623, 350] on label "grid" at bounding box center [624, 350] width 22 height 0
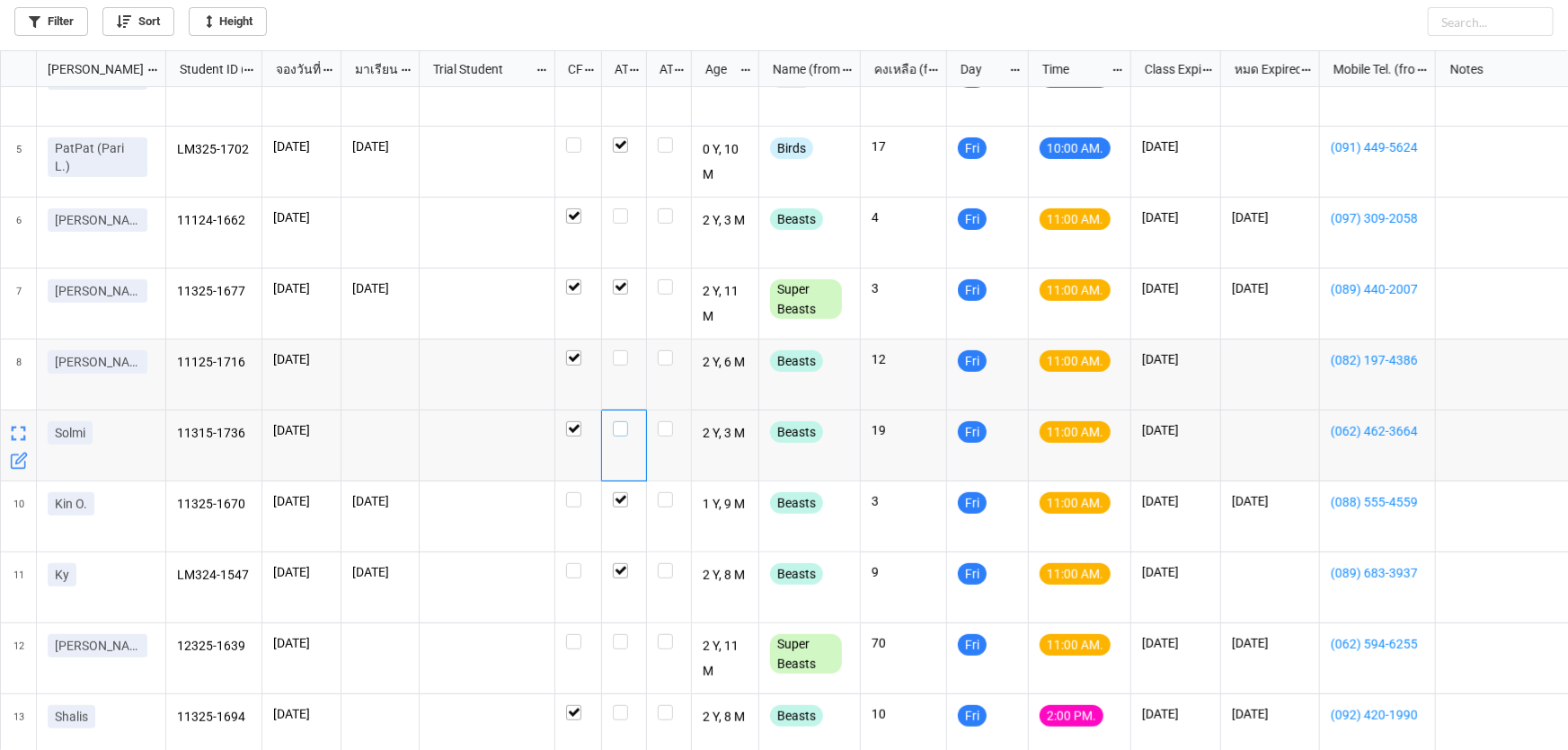
click at [628, 431] on div "grid" at bounding box center [624, 429] width 22 height 16
checkbox input "true"
click at [621, 635] on label "grid" at bounding box center [624, 635] width 22 height 0
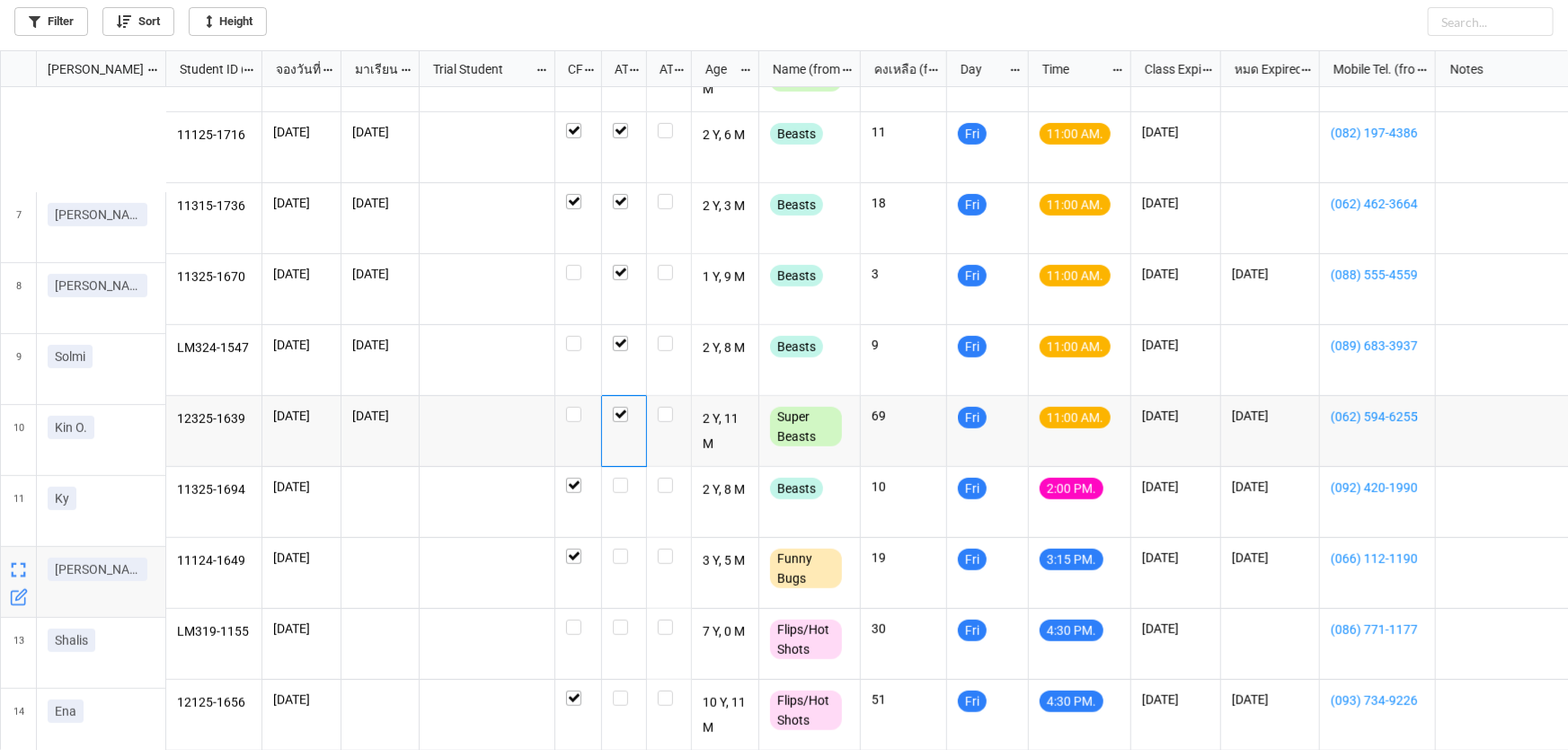
scroll to position [480, 0]
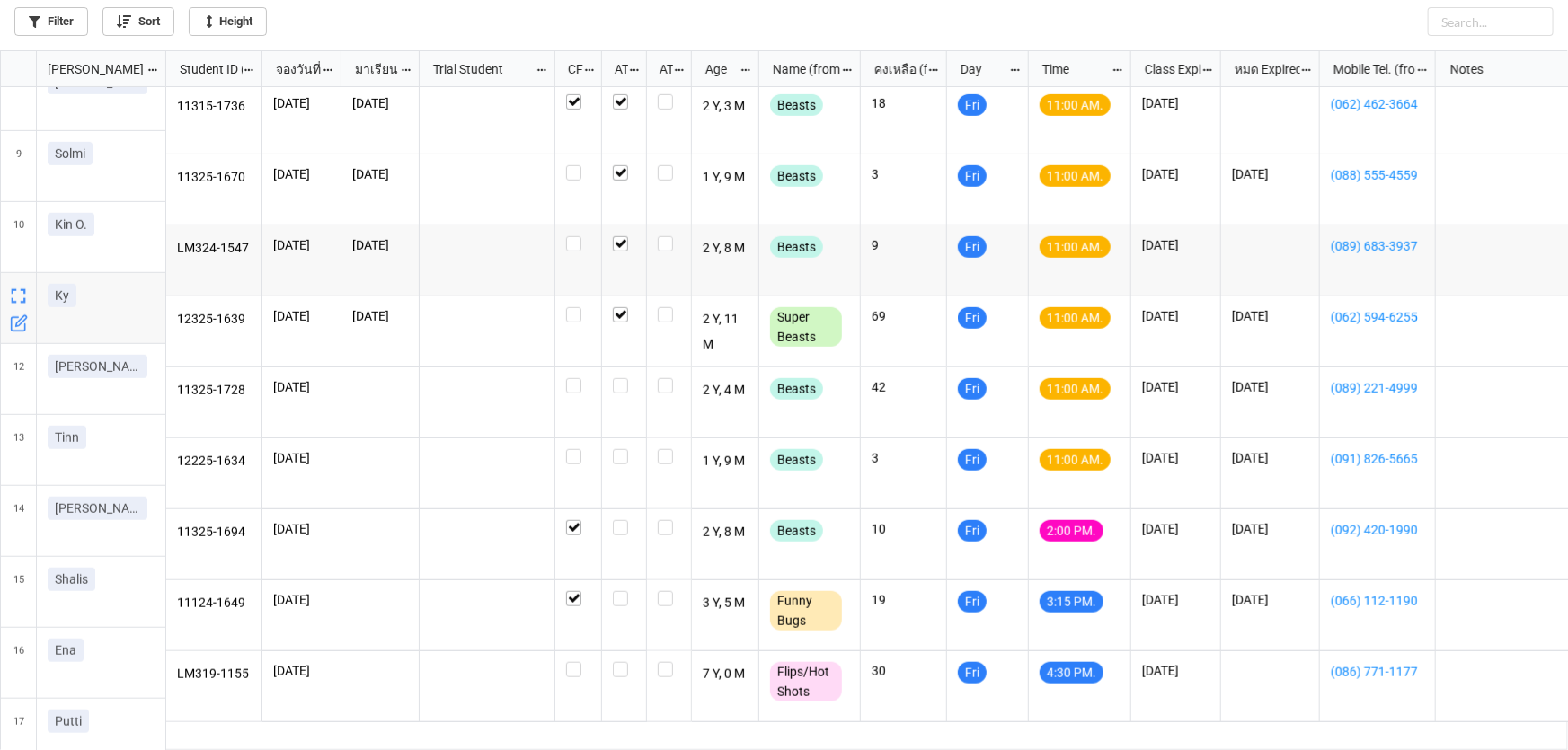
scroll to position [571, 0]
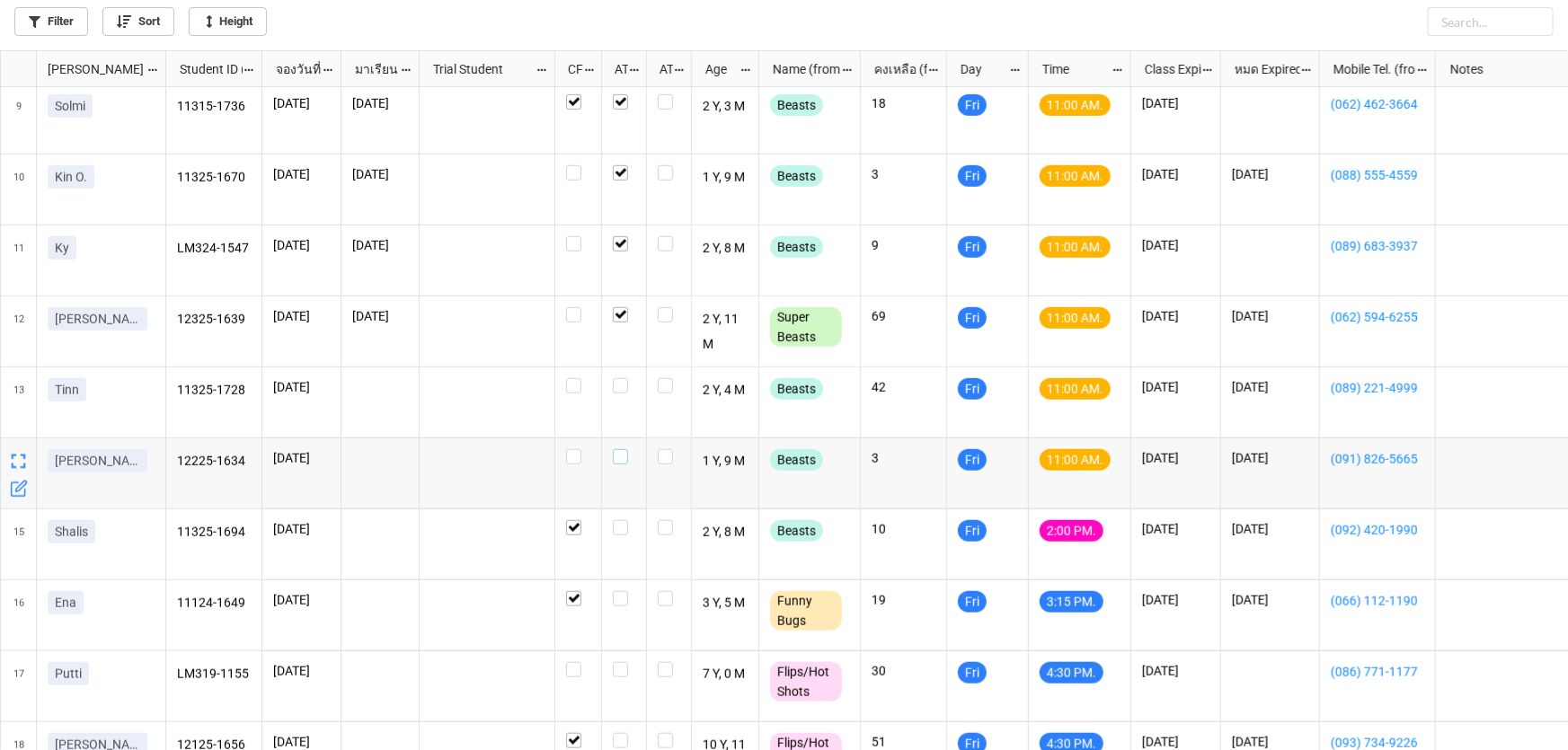
click at [619, 449] on label "grid" at bounding box center [624, 449] width 22 height 0
click at [620, 378] on label "grid" at bounding box center [624, 378] width 22 height 0
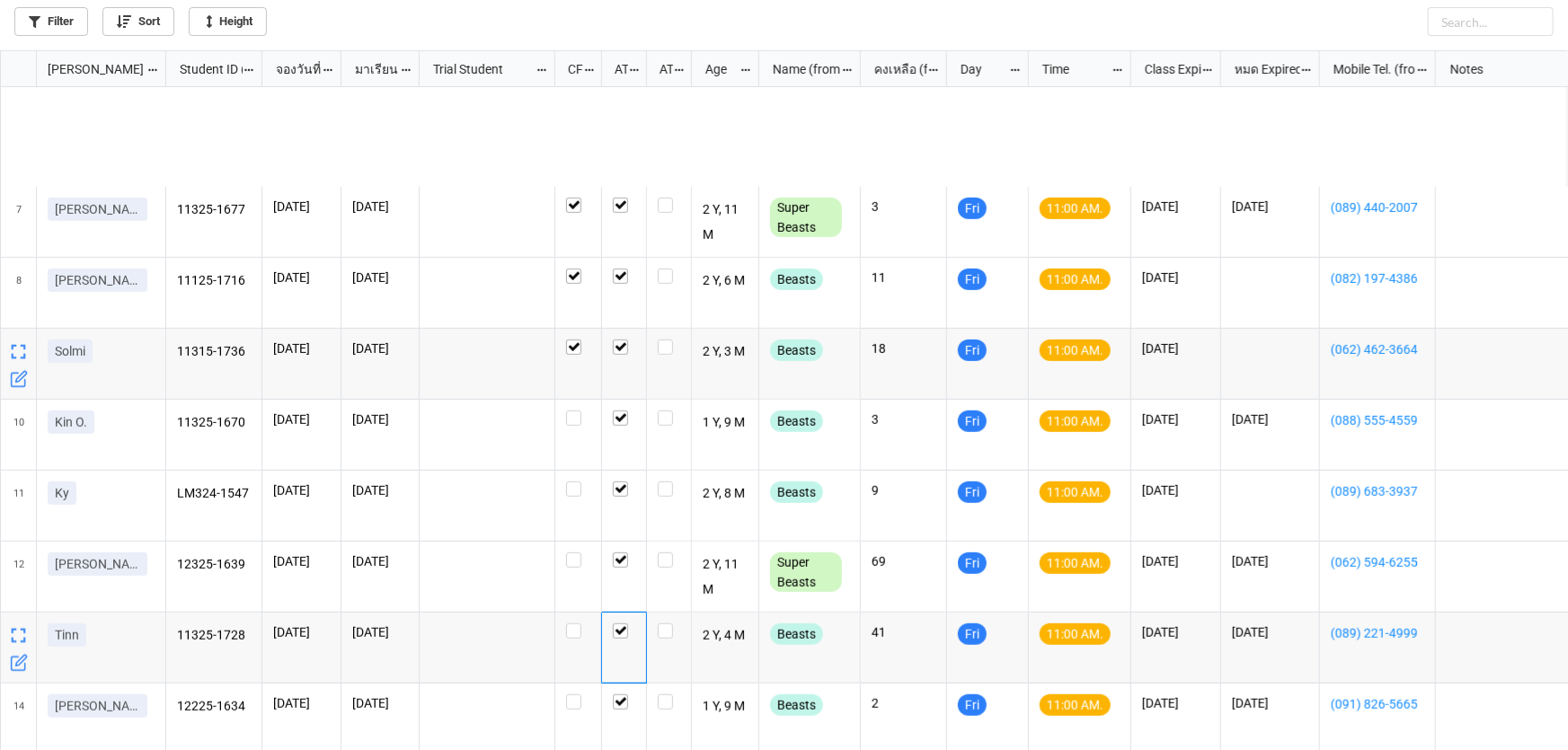
scroll to position [622, 0]
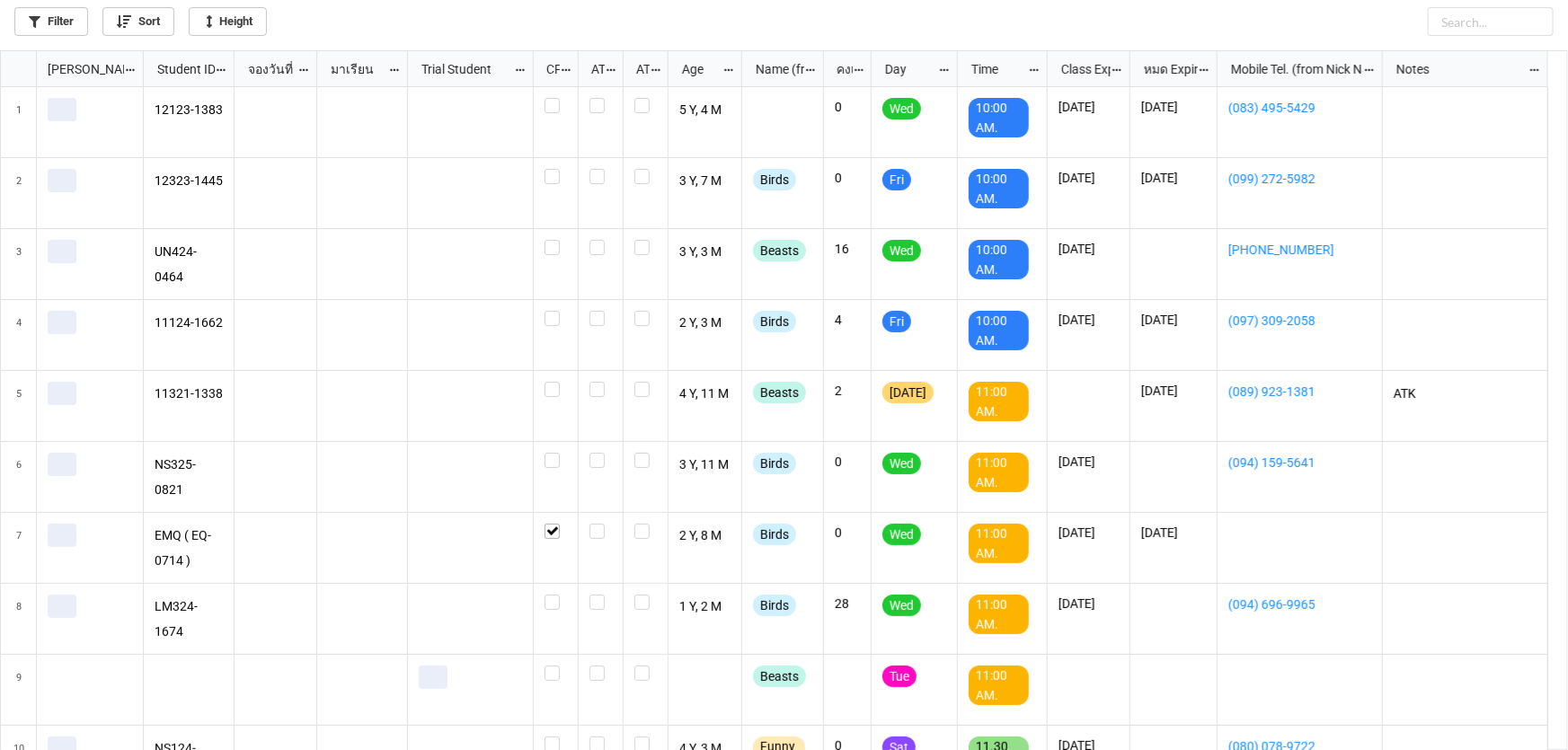
scroll to position [10, 10]
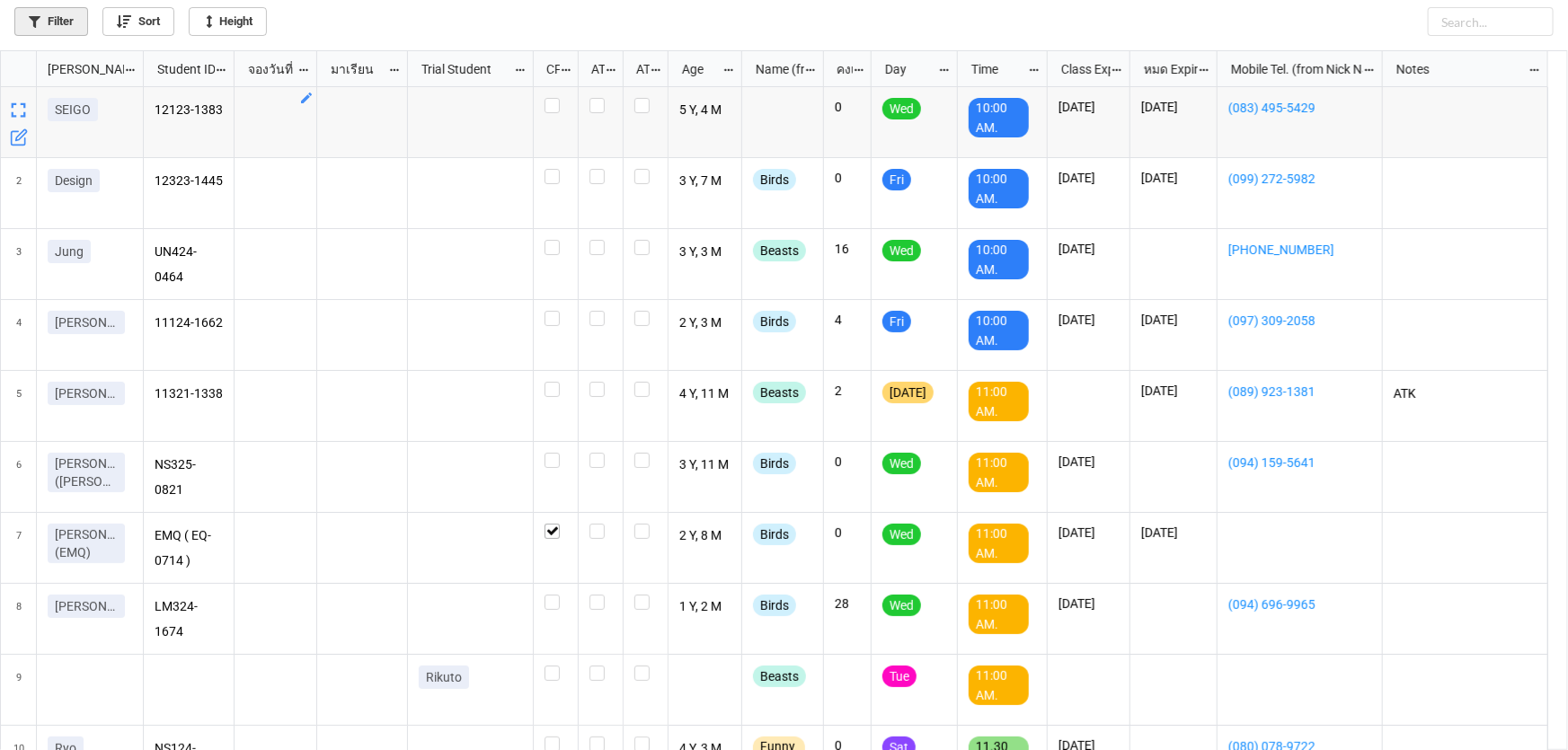
click at [72, 19] on link "Filter" at bounding box center [51, 21] width 74 height 29
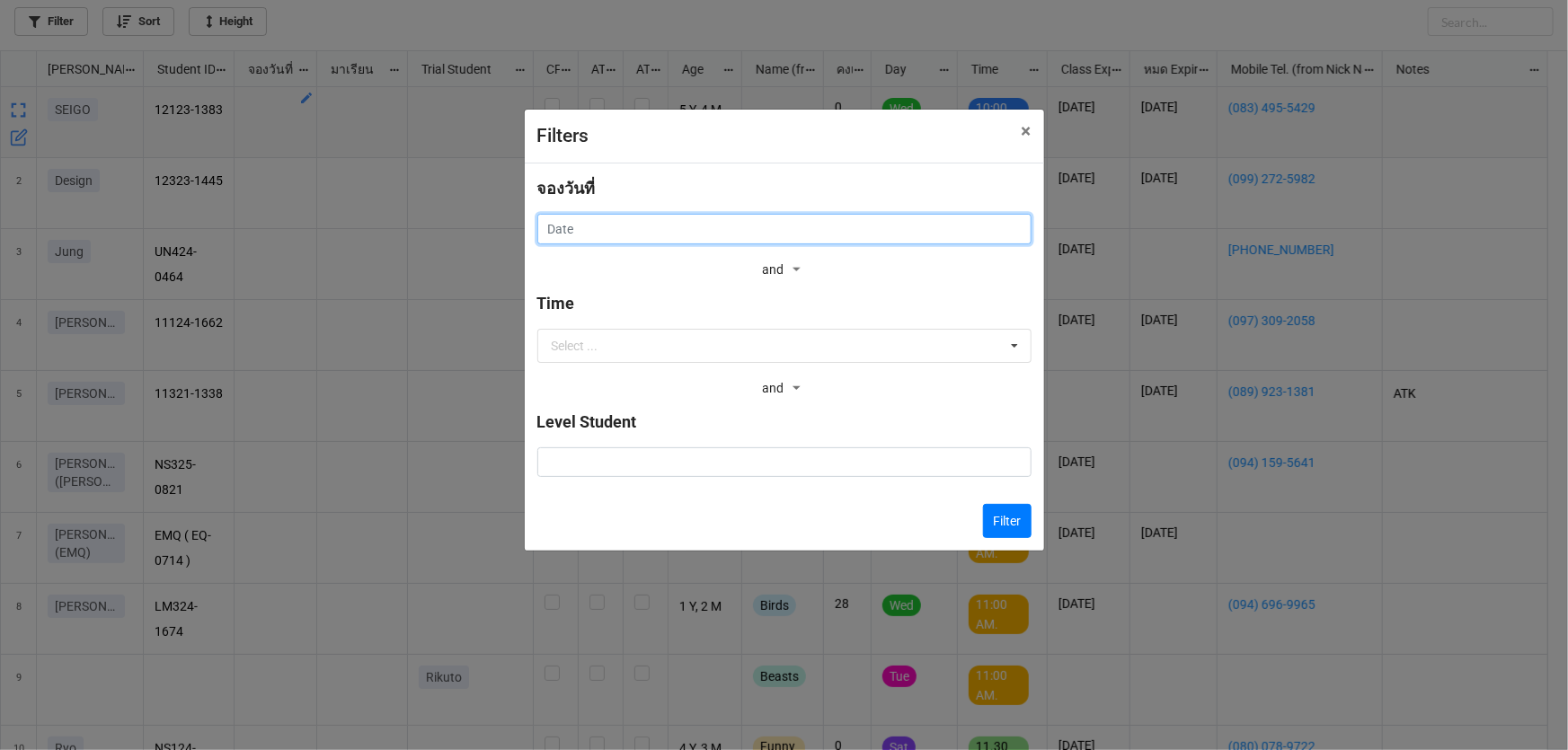
click at [693, 231] on input "text" at bounding box center [784, 228] width 494 height 30
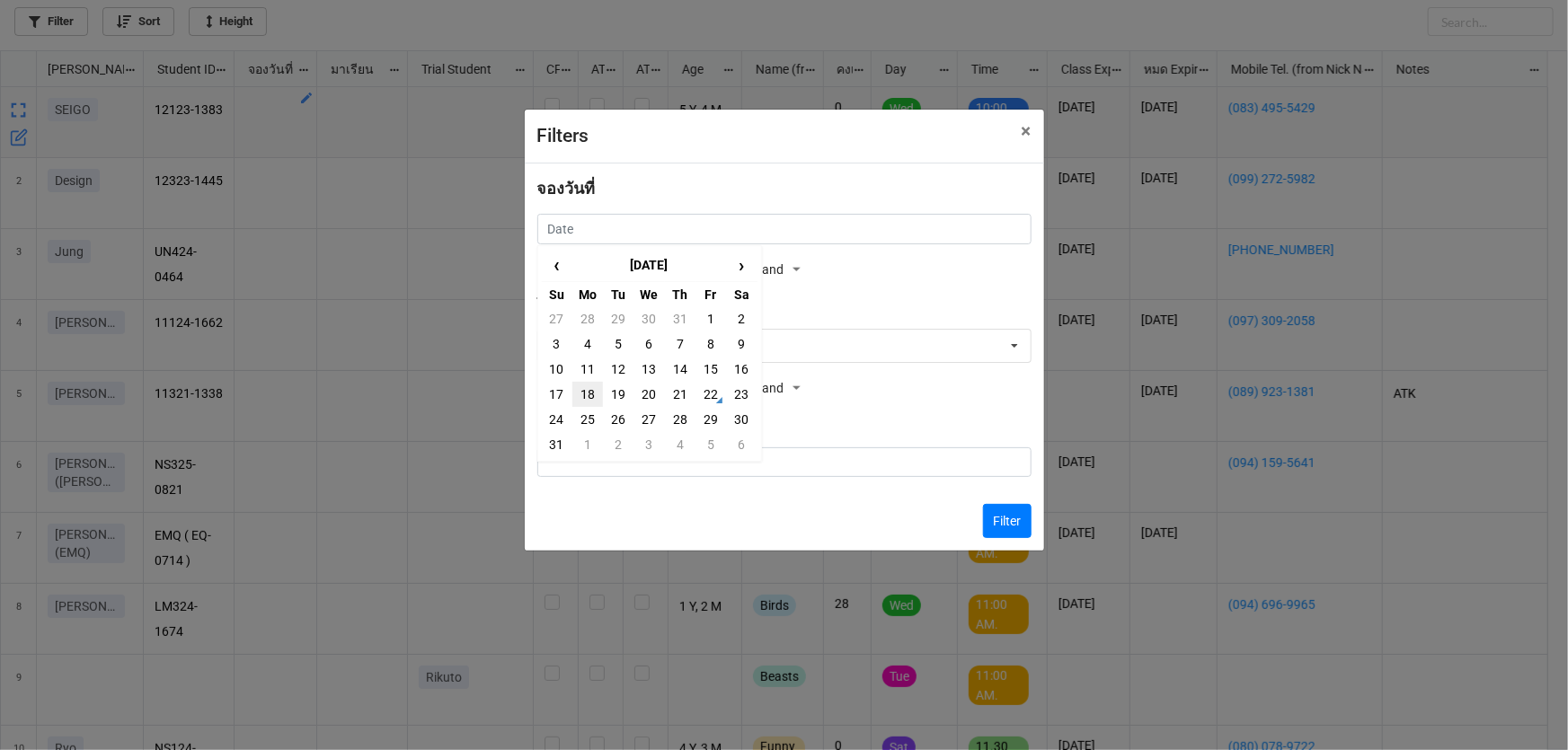
click at [587, 395] on td "18" at bounding box center [587, 395] width 30 height 25
type input "[DATE]"
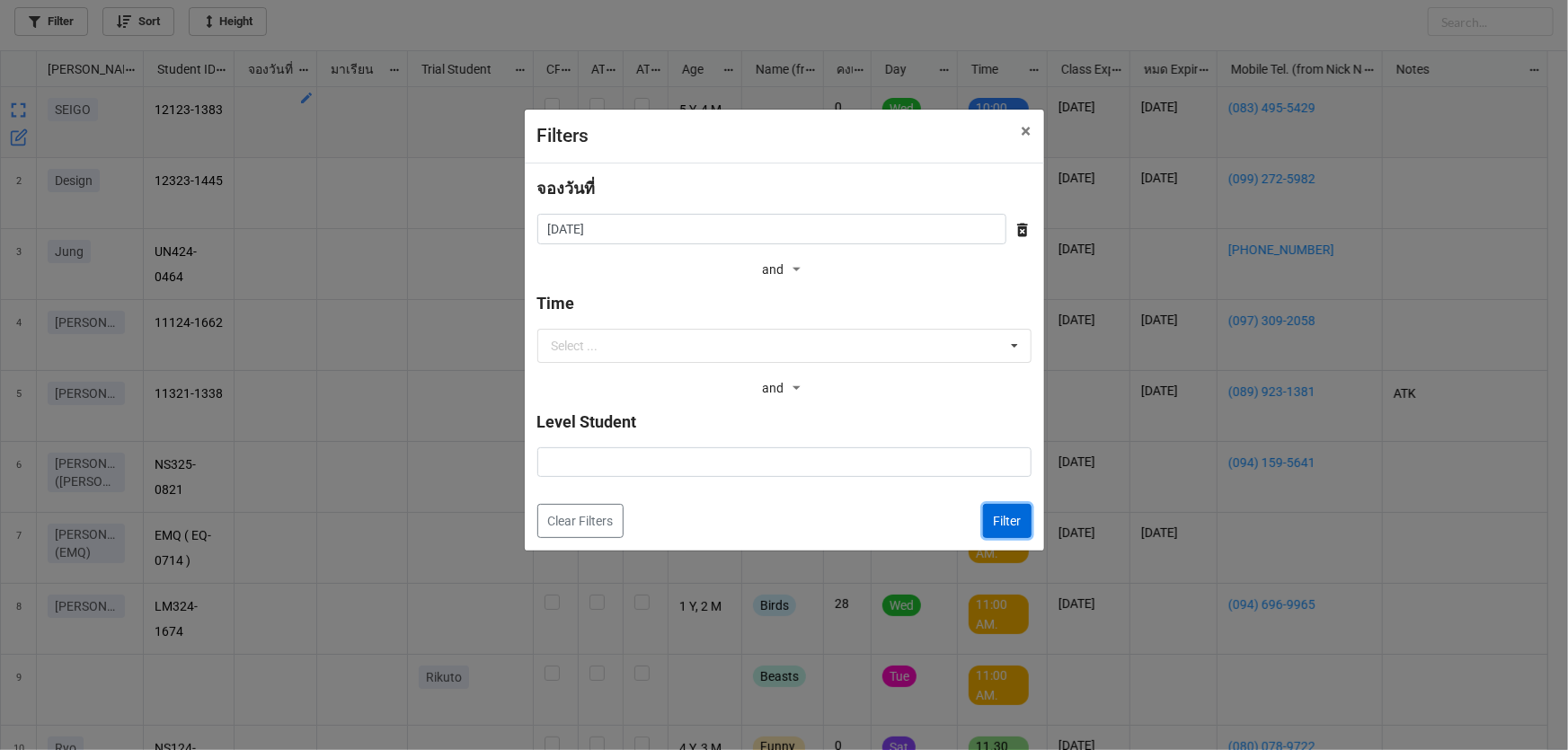
click at [1006, 513] on button "Filter" at bounding box center [1007, 521] width 49 height 34
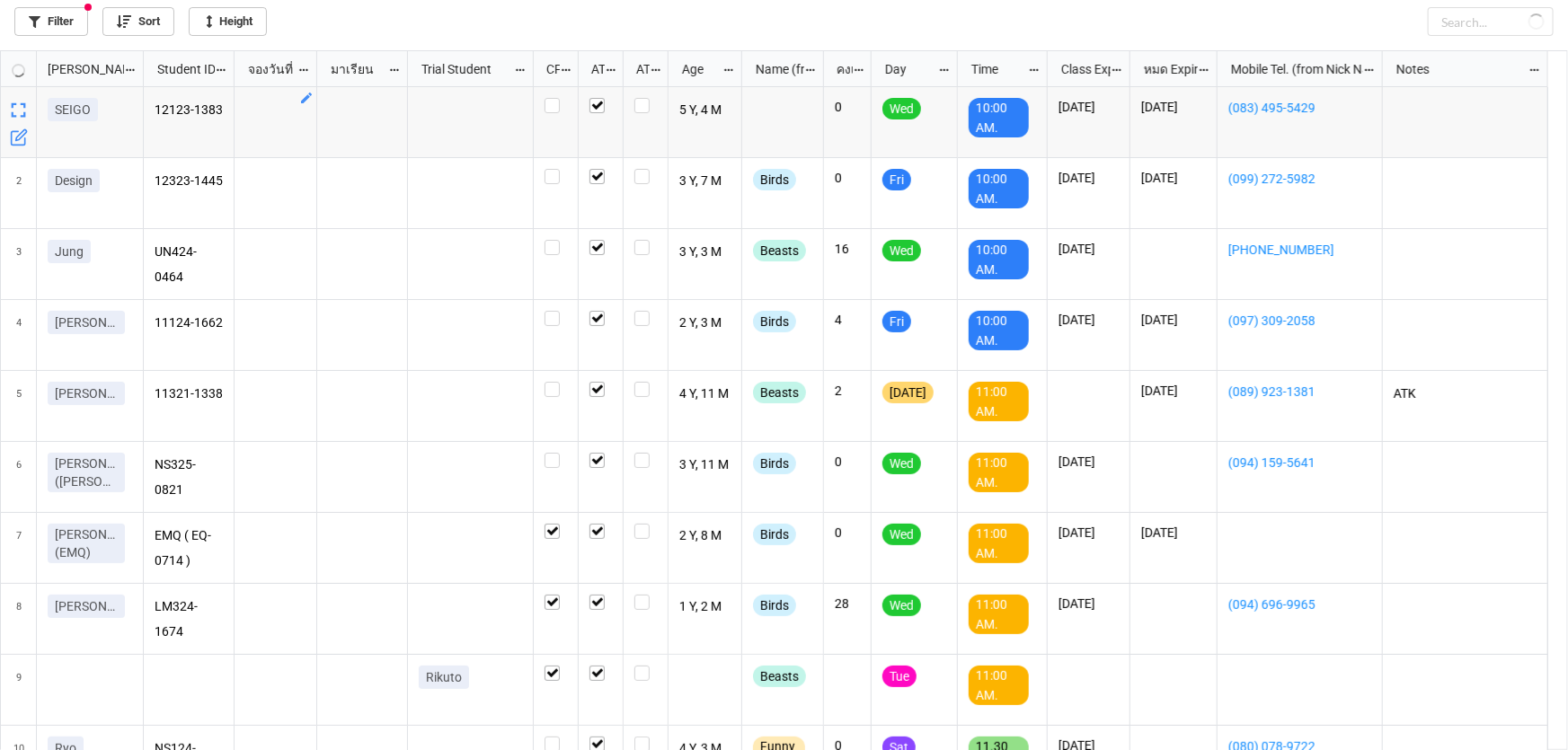
checkbox input "true"
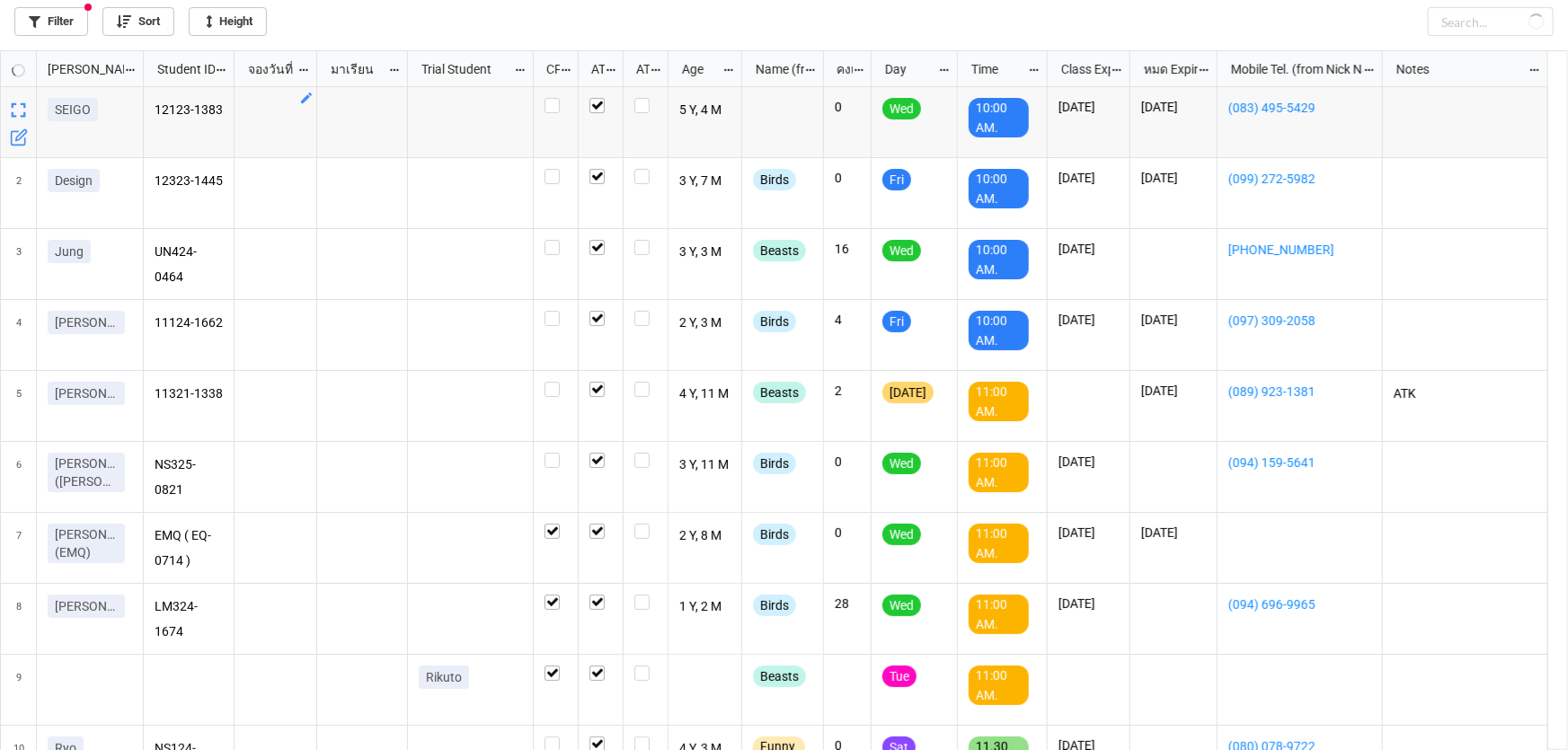
checkbox input "true"
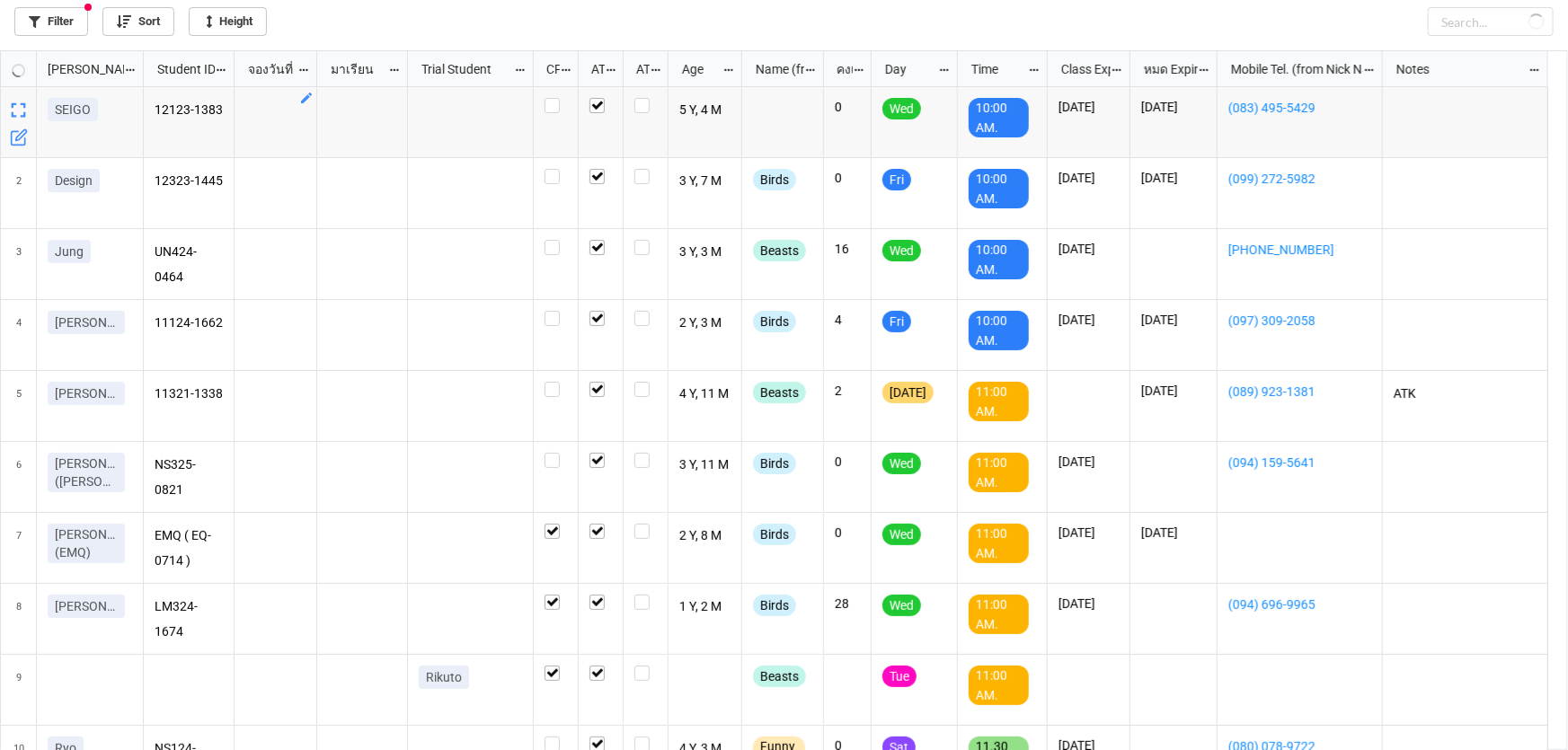
checkbox input "true"
